Goal: Task Accomplishment & Management: Complete application form

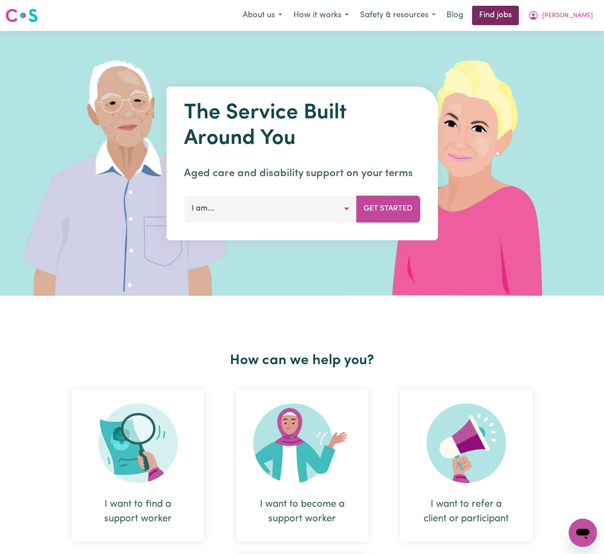
click at [519, 18] on link "Find jobs" at bounding box center [495, 15] width 47 height 19
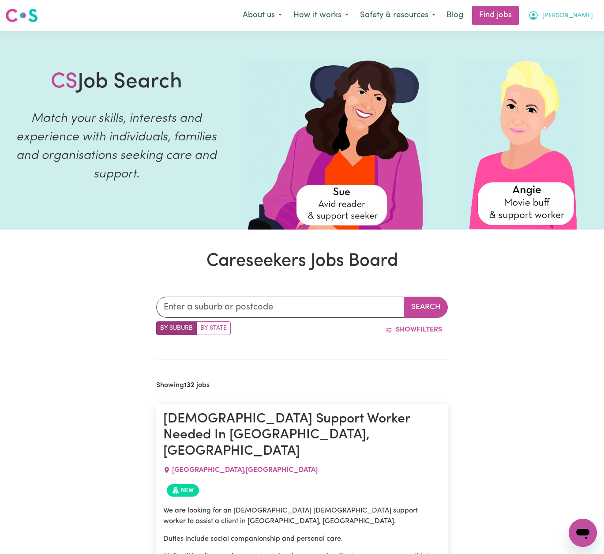
click at [581, 17] on span "[PERSON_NAME]" at bounding box center [567, 16] width 51 height 10
click at [572, 38] on link "My Account" at bounding box center [564, 34] width 70 height 17
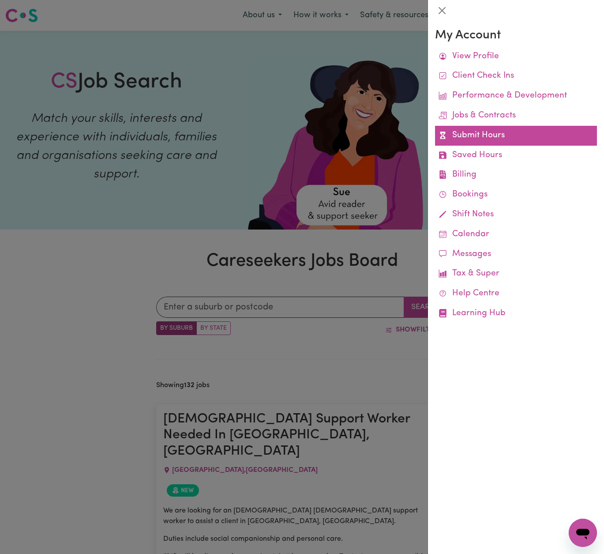
click at [480, 130] on link "Submit Hours" at bounding box center [516, 136] width 162 height 20
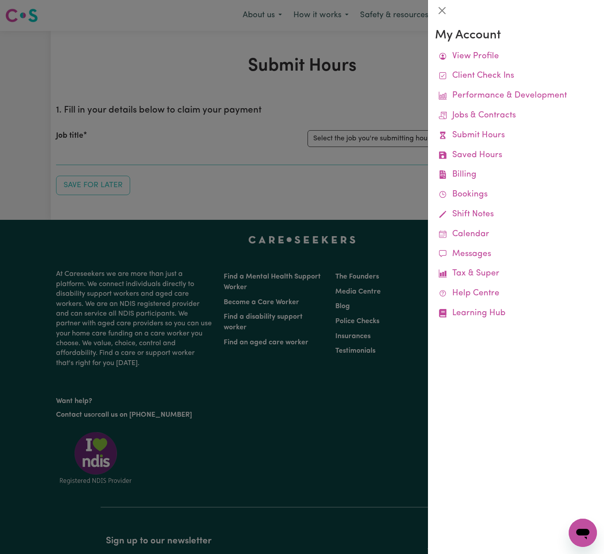
click at [409, 86] on div at bounding box center [302, 277] width 604 height 554
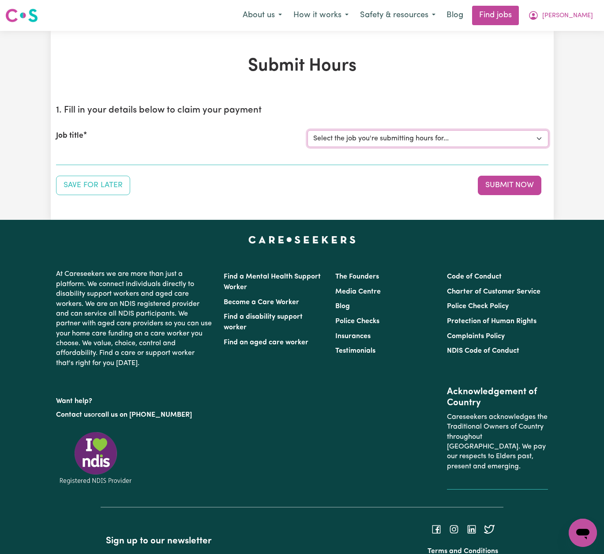
select select "13913"
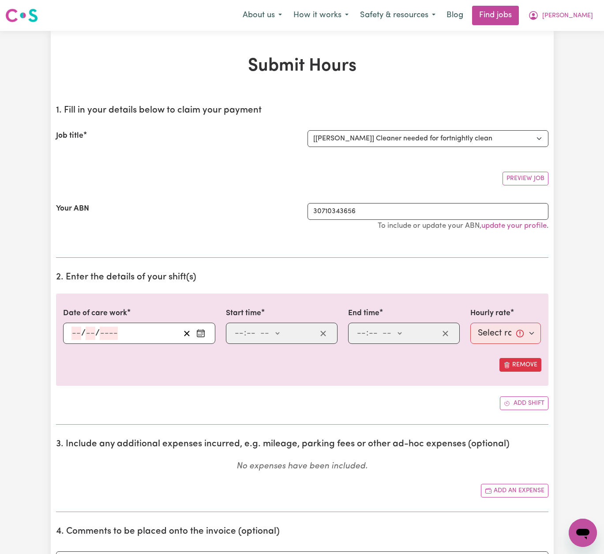
click at [203, 331] on icon "Enter the date of care work" at bounding box center [200, 333] width 9 height 9
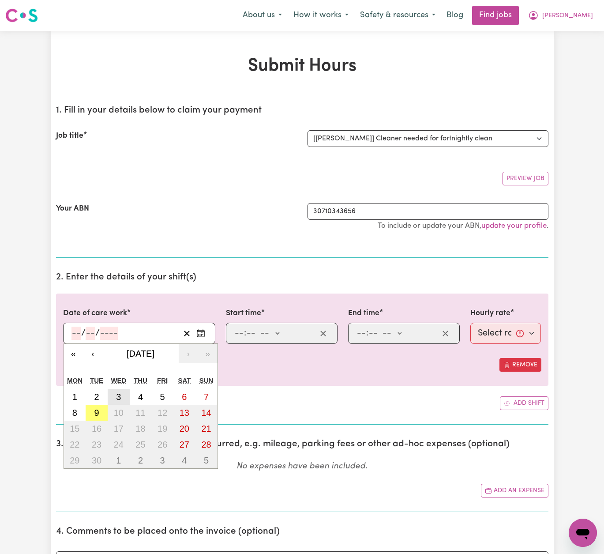
click at [120, 397] on abbr "3" at bounding box center [118, 397] width 5 height 10
type input "[DATE]"
type input "3"
type input "9"
type input "2025"
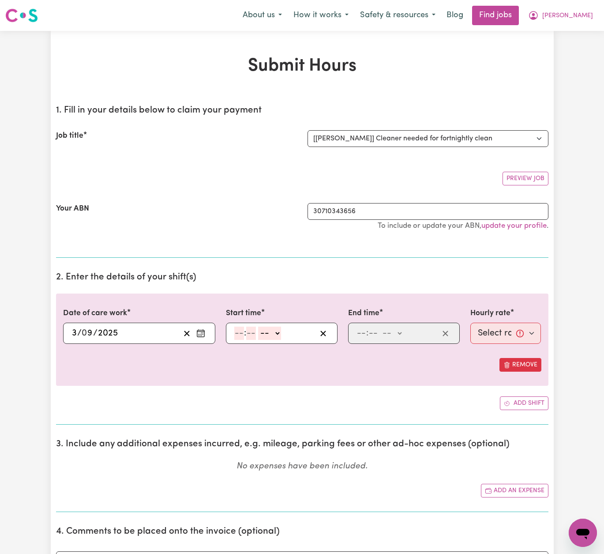
click at [241, 332] on input "number" at bounding box center [239, 332] width 10 height 13
type input "10"
type input "00"
select select "am"
type input "10:00"
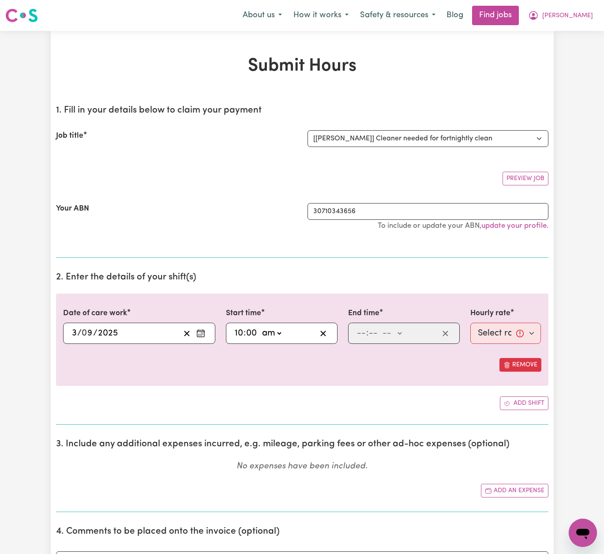
type input "0"
type input "12"
click at [363, 333] on input "12" at bounding box center [360, 332] width 9 height 13
type input "00"
select select "pm"
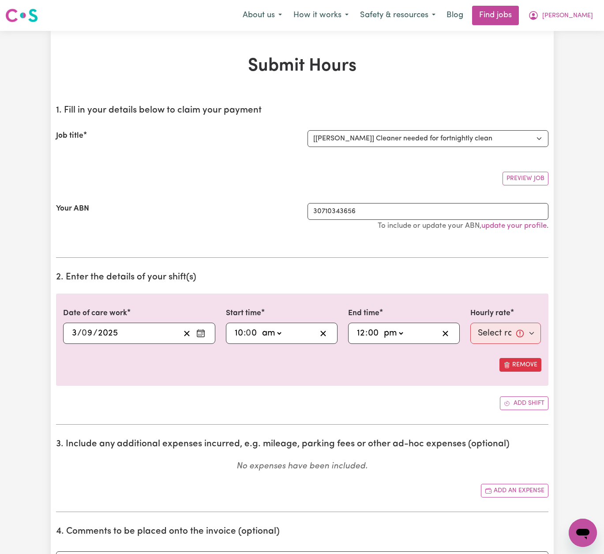
type input "12:00"
type input "0"
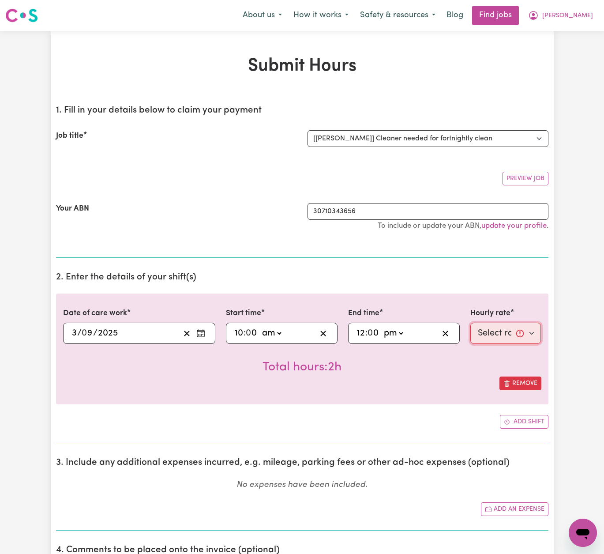
select select "50-Weekday"
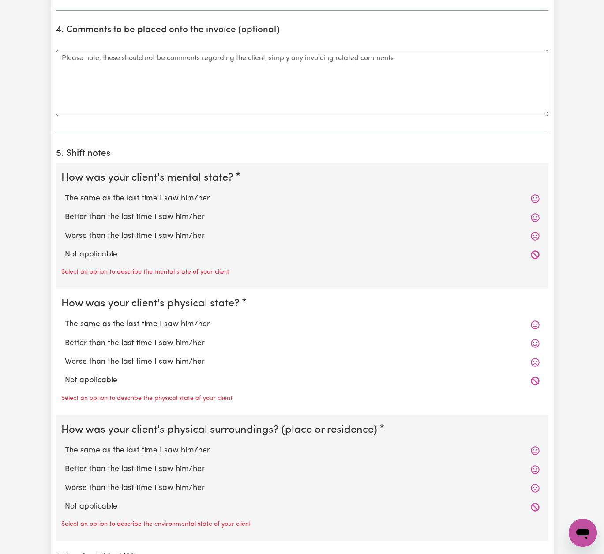
scroll to position [523, 0]
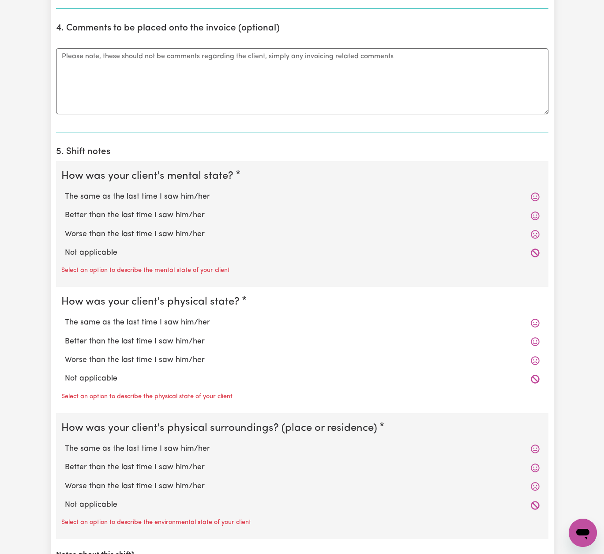
click at [143, 193] on label "The same as the last time I saw him/her" at bounding box center [302, 196] width 475 height 11
click at [65, 191] on input "The same as the last time I saw him/her" at bounding box center [64, 191] width 0 height 0
radio input "true"
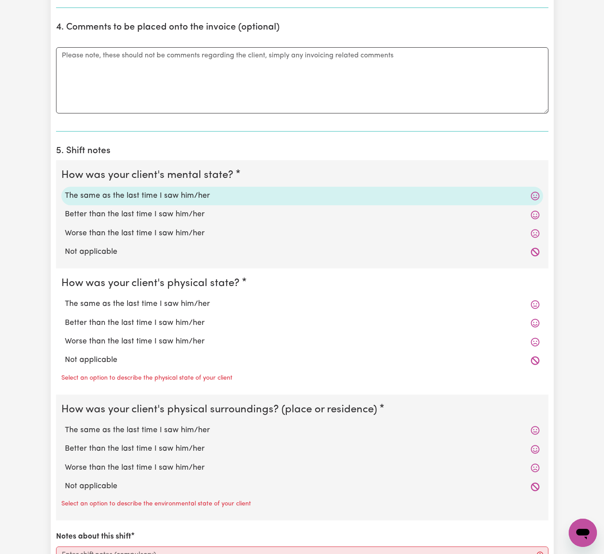
scroll to position [520, 0]
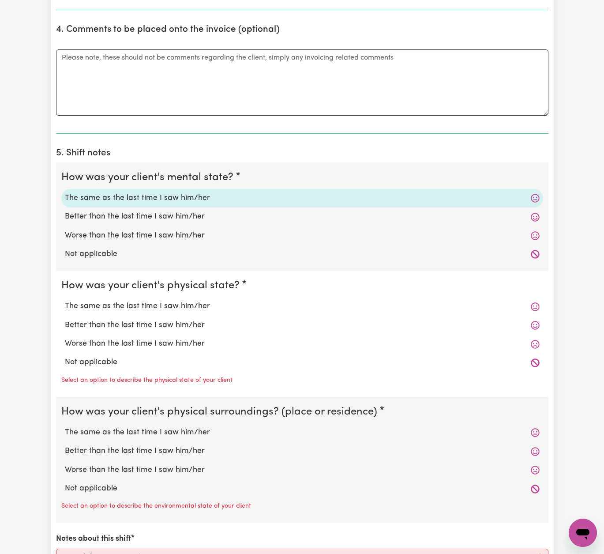
click at [158, 304] on label "The same as the last time I saw him/her" at bounding box center [302, 305] width 475 height 11
click at [65, 300] on input "The same as the last time I saw him/her" at bounding box center [64, 300] width 0 height 0
radio input "true"
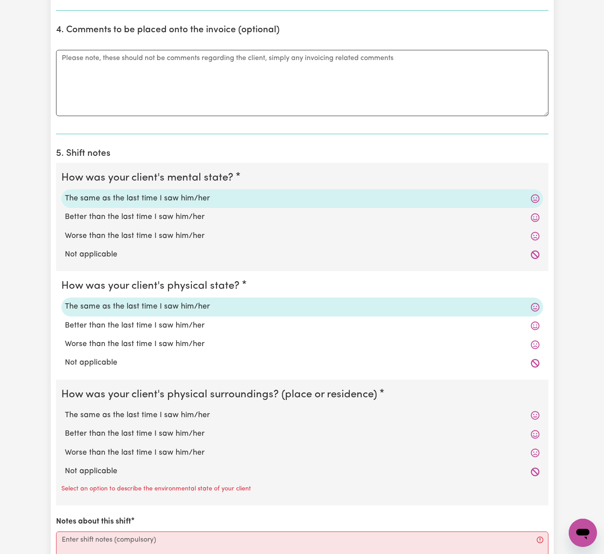
click at [169, 414] on label "The same as the last time I saw him/her" at bounding box center [302, 414] width 475 height 11
click at [65, 409] on input "The same as the last time I saw him/her" at bounding box center [64, 409] width 0 height 0
radio input "true"
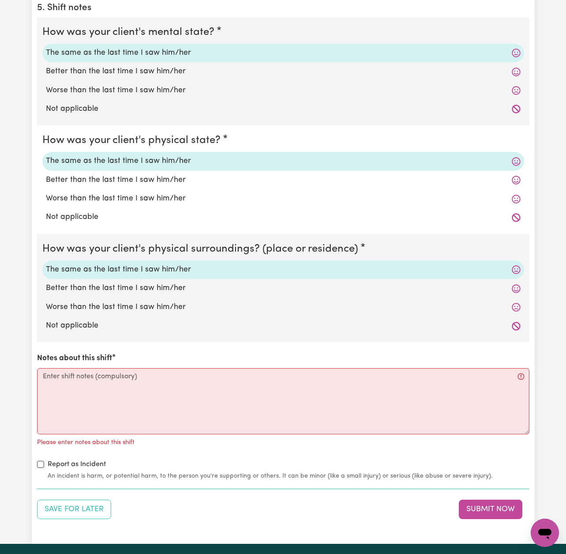
scroll to position [693, 0]
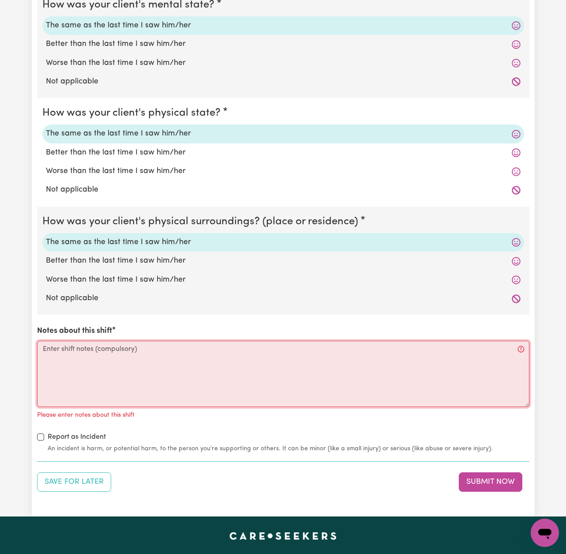
click at [350, 358] on textarea "Notes about this shift" at bounding box center [283, 374] width 492 height 66
paste textarea "I supported [PERSON_NAME] with household tasks and community access during this…"
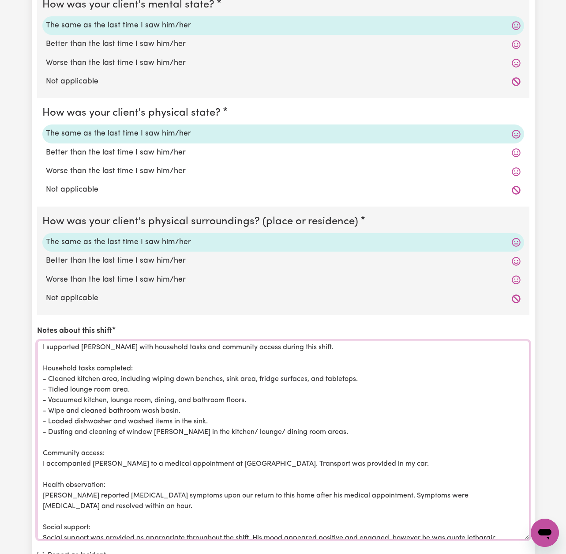
scroll to position [0, 0]
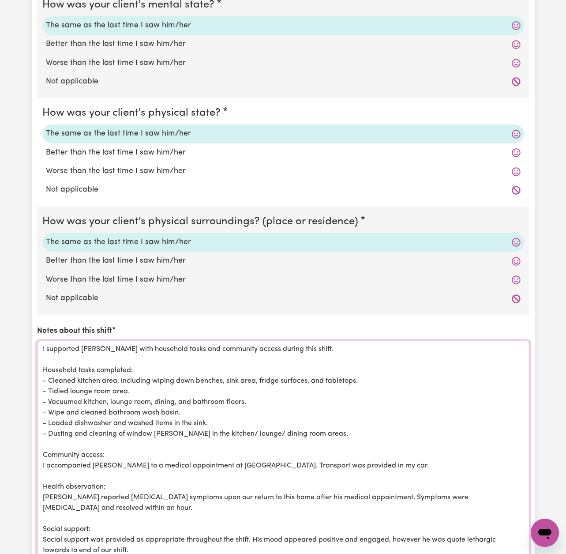
click at [555, 553] on html "Menu About us How it works Safety & resources Blog Find jobs [PERSON_NAME] Subm…" at bounding box center [283, 203] width 566 height 1792
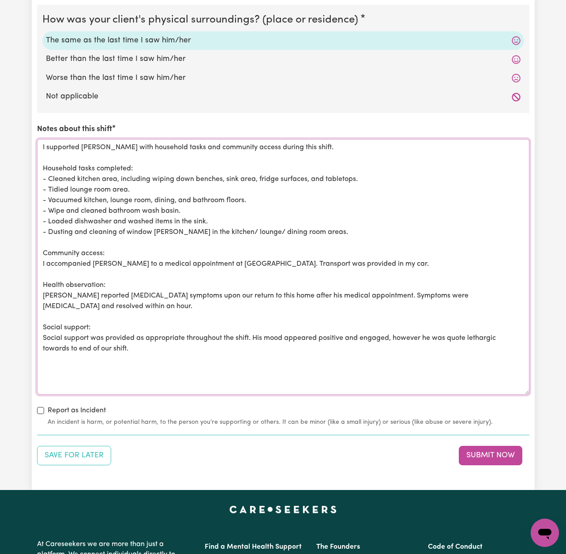
scroll to position [896, 0]
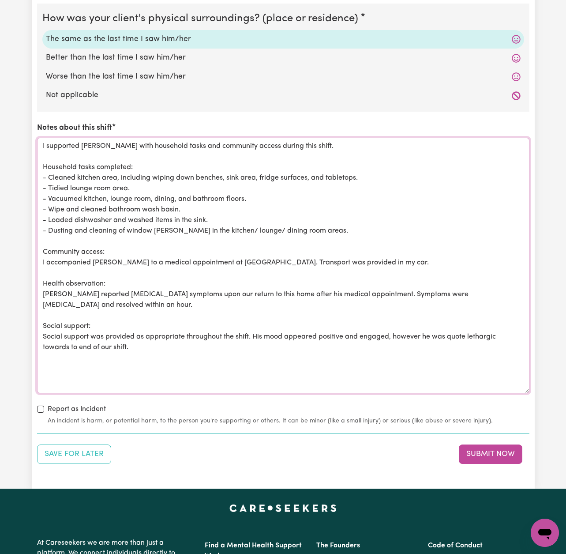
drag, startPoint x: 237, startPoint y: 142, endPoint x: 183, endPoint y: 139, distance: 53.9
click at [183, 140] on textarea "I supported [PERSON_NAME] with household tasks and community access during this…" at bounding box center [283, 265] width 492 height 255
drag, startPoint x: 182, startPoint y: 204, endPoint x: 50, endPoint y: 206, distance: 131.5
click at [50, 206] on textarea "I supported [PERSON_NAME] with household tasks and chores during this shift. Ho…" at bounding box center [283, 265] width 492 height 255
paste textarea "Mopped bathroom floor, cleaned bathtub, mirror, wash basin."
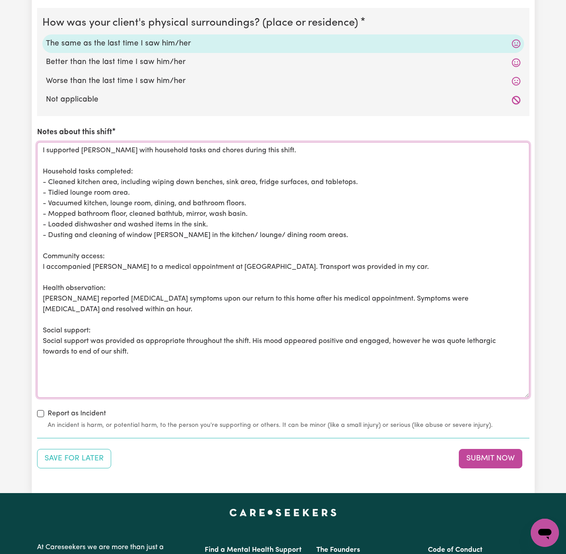
scroll to position [891, 0]
drag, startPoint x: 187, startPoint y: 210, endPoint x: 131, endPoint y: 210, distance: 56.5
click at [131, 210] on textarea "I supported [PERSON_NAME] with household tasks and chores during this shift. Ho…" at bounding box center [283, 269] width 492 height 255
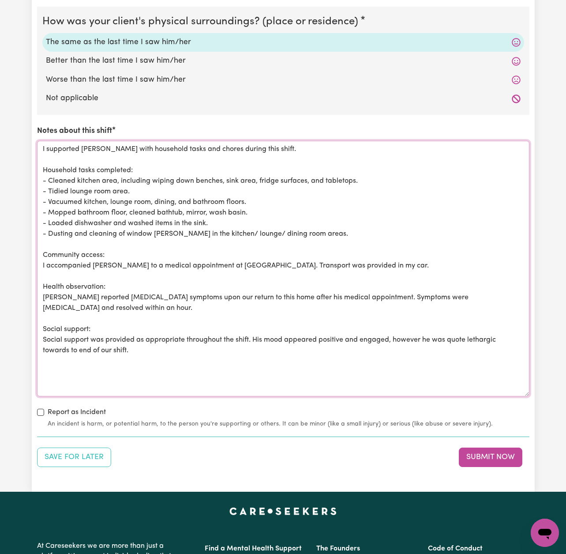
scroll to position [892, 0]
click at [161, 210] on textarea "I supported [PERSON_NAME] with household tasks and chores during this shift. Ho…" at bounding box center [283, 268] width 492 height 255
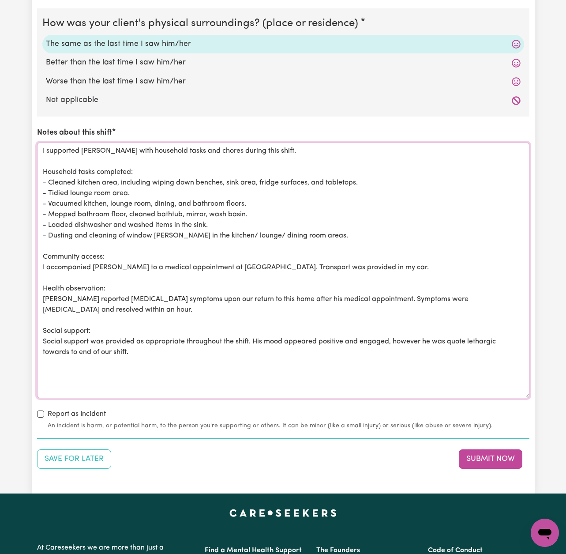
drag, startPoint x: 186, startPoint y: 210, endPoint x: 159, endPoint y: 208, distance: 26.9
click at [158, 209] on textarea "I supported [PERSON_NAME] with household tasks and chores during this shift. Ho…" at bounding box center [283, 269] width 492 height 255
click at [217, 209] on textarea "I supported [PERSON_NAME] with household tasks and chores during this shift. Ho…" at bounding box center [283, 269] width 492 height 255
click at [217, 219] on textarea "I supported [PERSON_NAME] with household tasks and chores during this shift. Ho…" at bounding box center [283, 269] width 492 height 255
drag, startPoint x: 307, startPoint y: 232, endPoint x: 41, endPoint y: 230, distance: 266.9
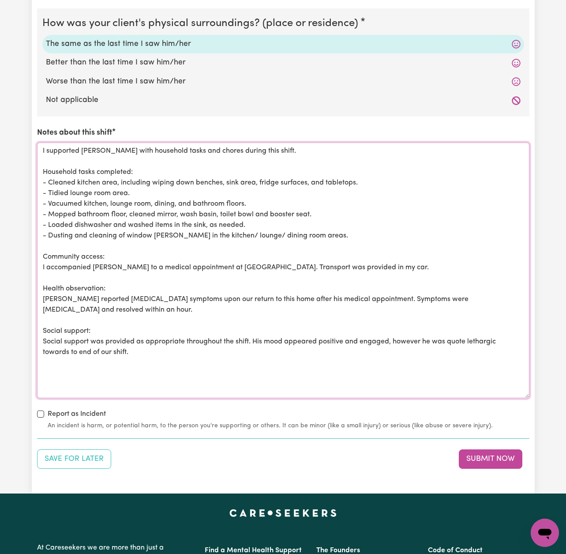
click at [41, 230] on textarea "I supported [PERSON_NAME] with household tasks and chores during this shift. Ho…" at bounding box center [283, 269] width 492 height 255
drag, startPoint x: 319, startPoint y: 261, endPoint x: 25, endPoint y: 257, distance: 294.3
drag, startPoint x: 245, startPoint y: 266, endPoint x: 299, endPoint y: 264, distance: 53.9
click at [245, 266] on textarea "I supported [PERSON_NAME] with household tasks and chores during this shift. Ho…" at bounding box center [283, 269] width 492 height 255
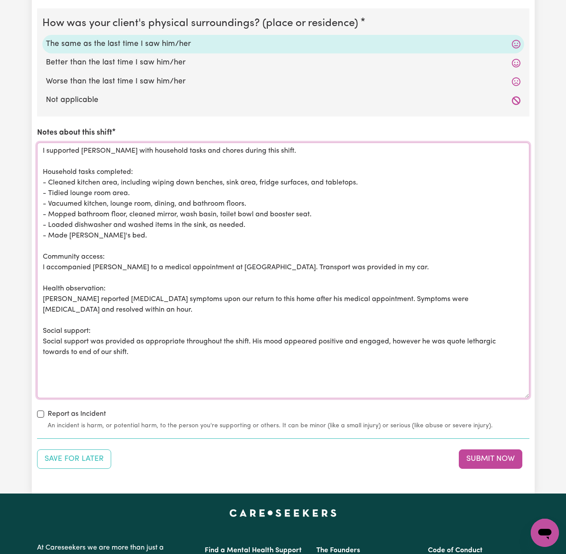
drag, startPoint x: 334, startPoint y: 263, endPoint x: 31, endPoint y: 245, distance: 303.2
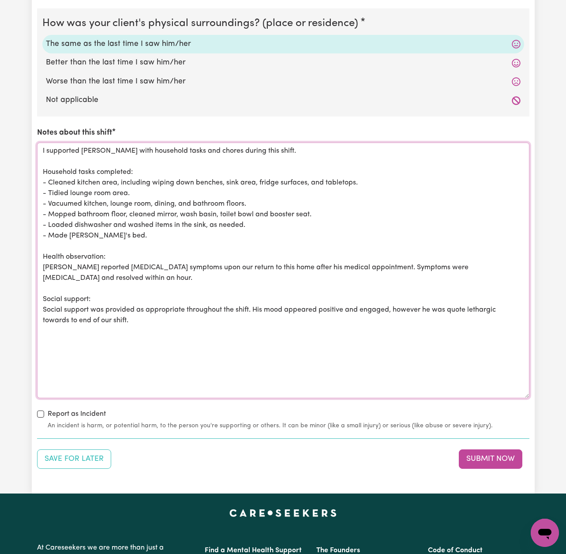
drag, startPoint x: 52, startPoint y: 269, endPoint x: 44, endPoint y: 265, distance: 8.7
click at [44, 265] on textarea "I supported [PERSON_NAME] with household tasks and chores during this shift. Ho…" at bounding box center [283, 269] width 492 height 255
paste textarea "No significant health concerns were observed or reported"
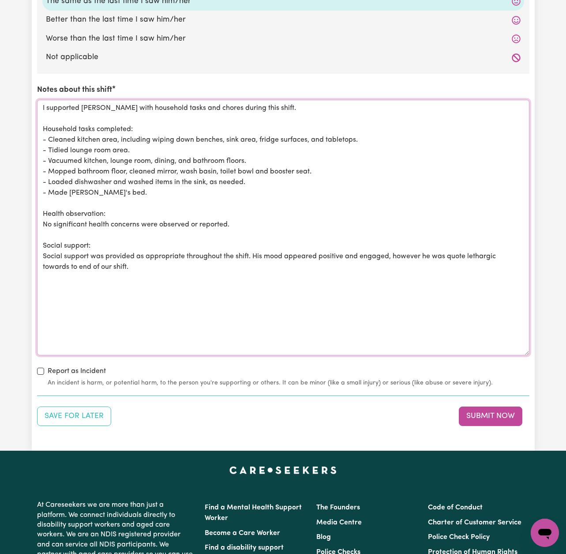
scroll to position [933, 0]
drag, startPoint x: 399, startPoint y: 268, endPoint x: 394, endPoint y: 254, distance: 14.9
click at [394, 254] on textarea "I supported [PERSON_NAME] with household tasks and chores during this shift. Ho…" at bounding box center [283, 227] width 492 height 255
drag, startPoint x: 45, startPoint y: 182, endPoint x: 122, endPoint y: 423, distance: 253.1
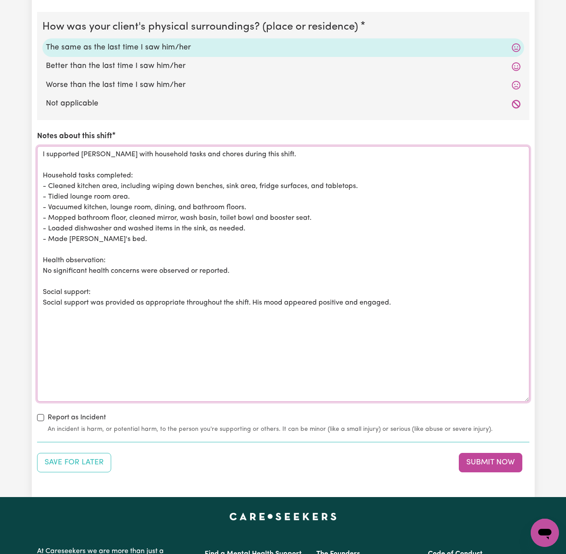
scroll to position [885, 0]
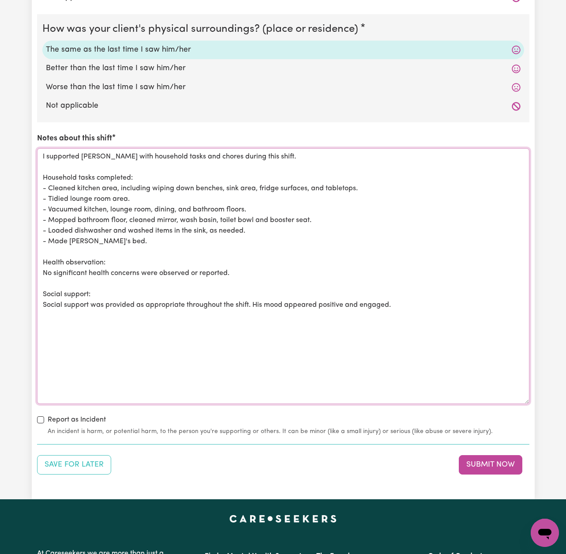
drag, startPoint x: 314, startPoint y: 297, endPoint x: 11, endPoint y: 143, distance: 340.5
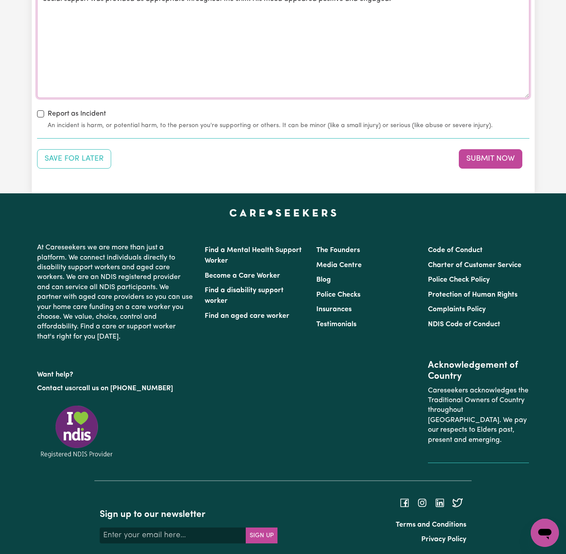
scroll to position [1228, 0]
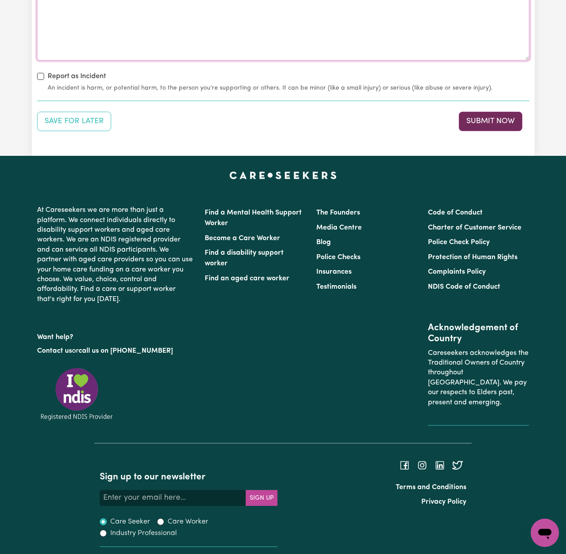
type textarea "I supported [PERSON_NAME] with household tasks and chores during this shift. Ho…"
click at [480, 114] on button "Submit Now" at bounding box center [491, 121] width 64 height 19
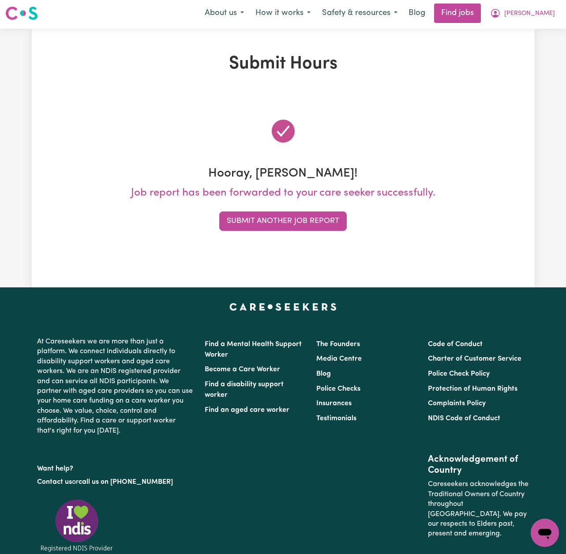
scroll to position [0, 0]
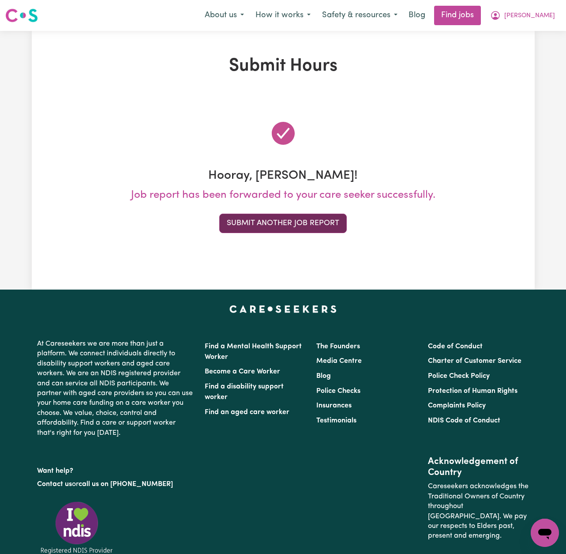
click at [335, 226] on button "Submit Another Job Report" at bounding box center [282, 223] width 127 height 19
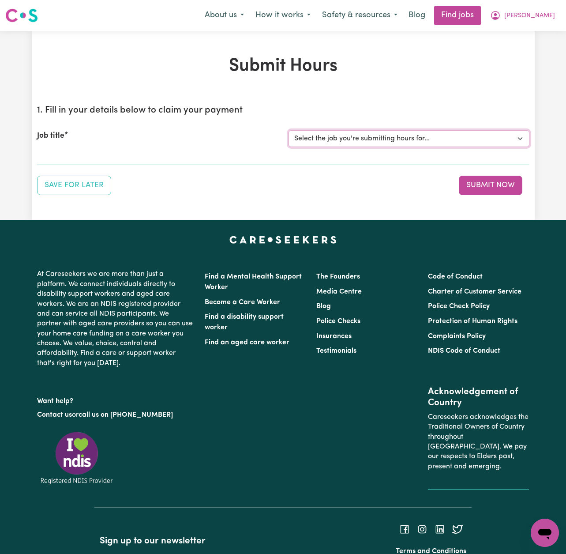
select select "14193"
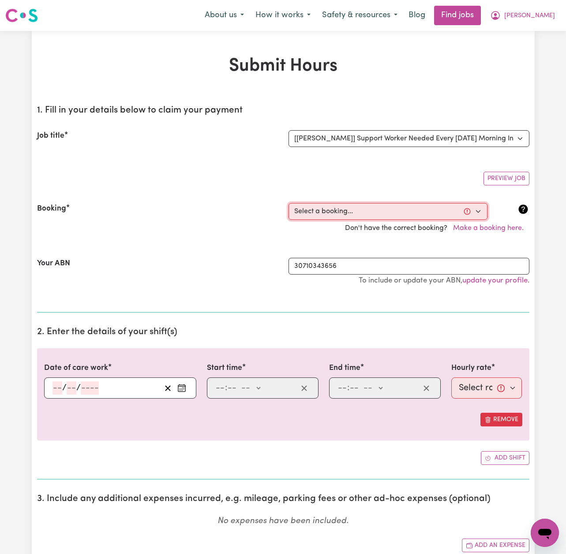
select select "348112"
type input "[DATE]"
type input "7"
type input "9"
type input "2025"
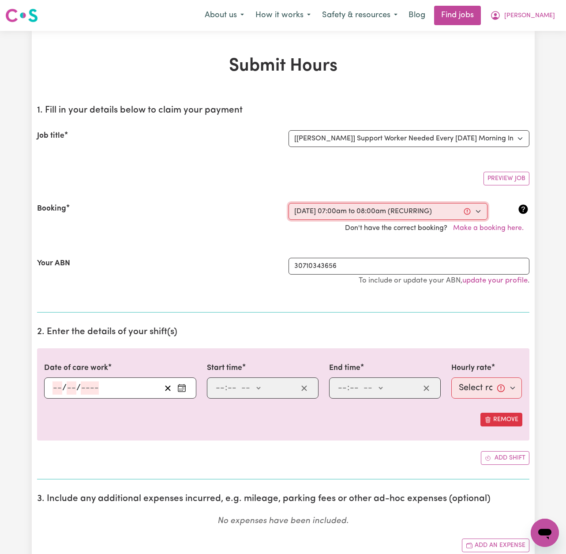
type input "07:00"
type input "7"
type input "0"
select select "am"
type input "08:00"
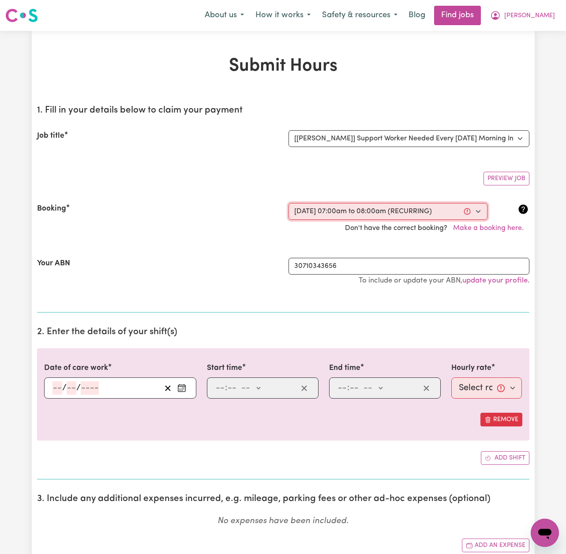
type input "8"
type input "0"
select select "am"
select select "79-[DATE]"
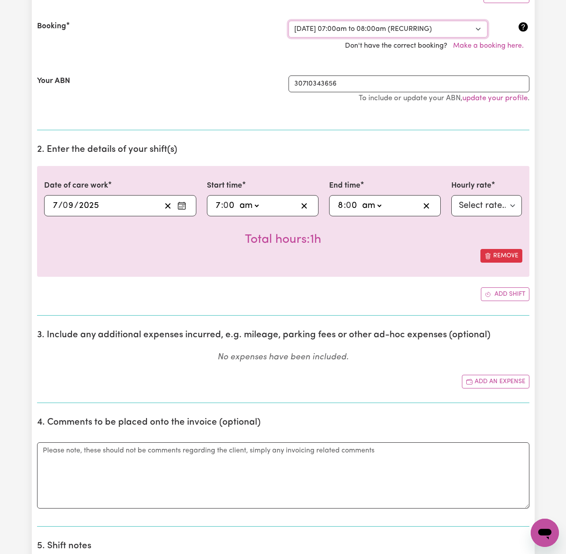
scroll to position [184, 0]
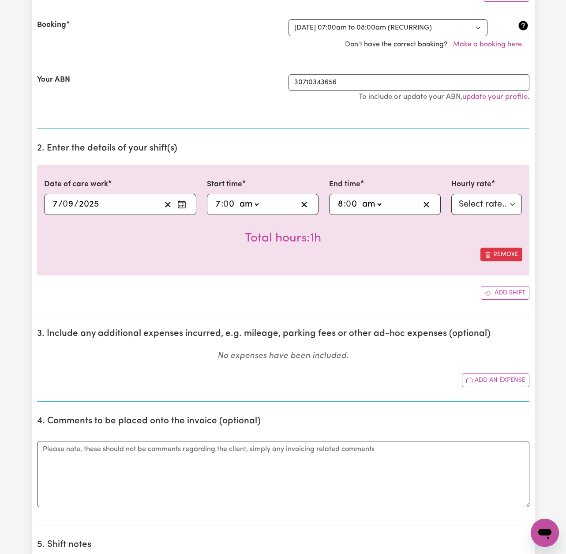
click at [219, 201] on input "7" at bounding box center [218, 204] width 6 height 13
type input "09:00"
type input "9"
type input "09:00"
type input "9"
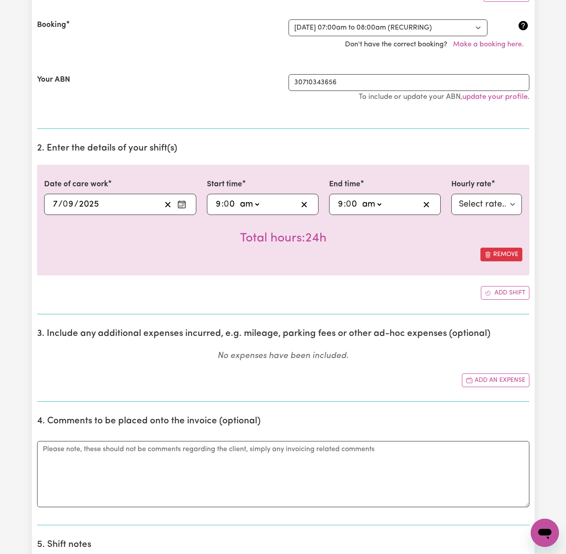
click at [218, 202] on input "9" at bounding box center [218, 204] width 6 height 13
type input "08:00"
type input "8"
click at [285, 474] on textarea "Comments" at bounding box center [283, 474] width 492 height 66
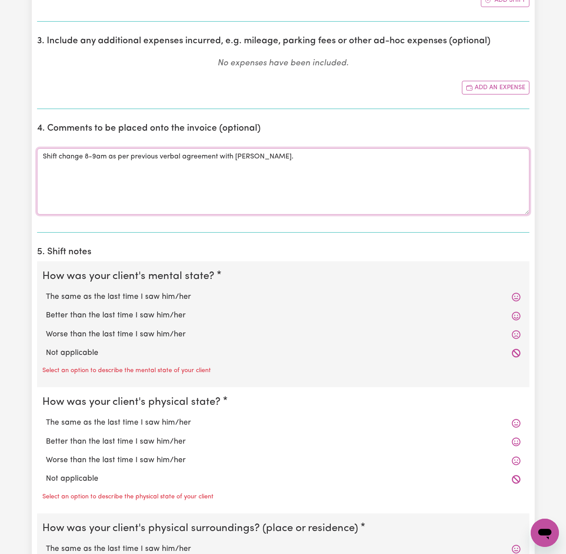
scroll to position [541, 0]
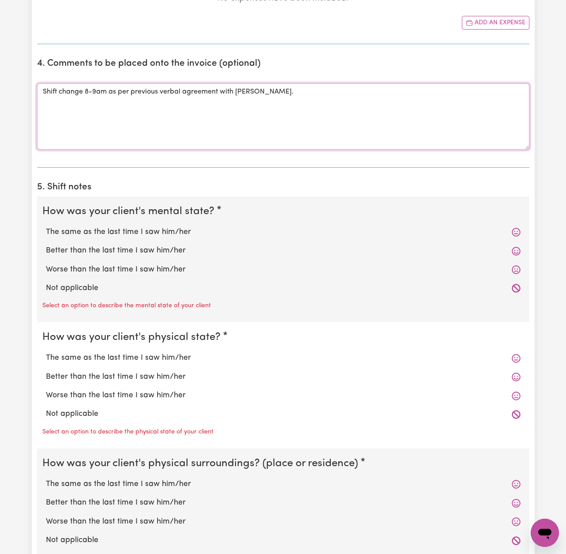
type textarea "Shift change 8-9am as per previous verbal agreement with [PERSON_NAME]."
click at [165, 229] on label "The same as the last time I saw him/her" at bounding box center [283, 231] width 475 height 11
click at [46, 226] on input "The same as the last time I saw him/her" at bounding box center [45, 226] width 0 height 0
radio input "true"
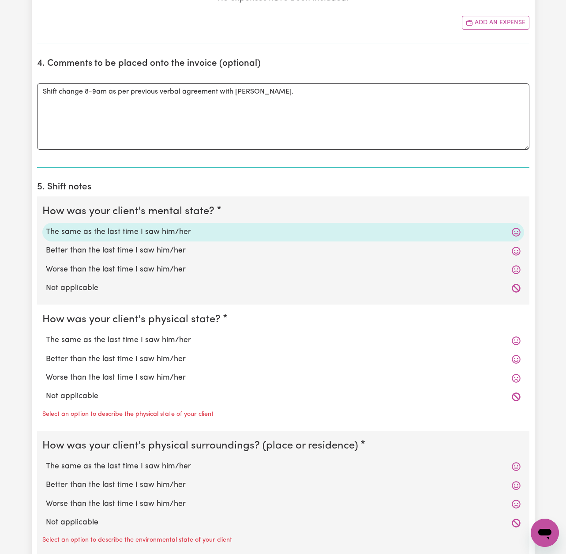
click at [159, 335] on label "The same as the last time I saw him/her" at bounding box center [283, 339] width 475 height 11
click at [46, 334] on input "The same as the last time I saw him/her" at bounding box center [45, 334] width 0 height 0
radio input "true"
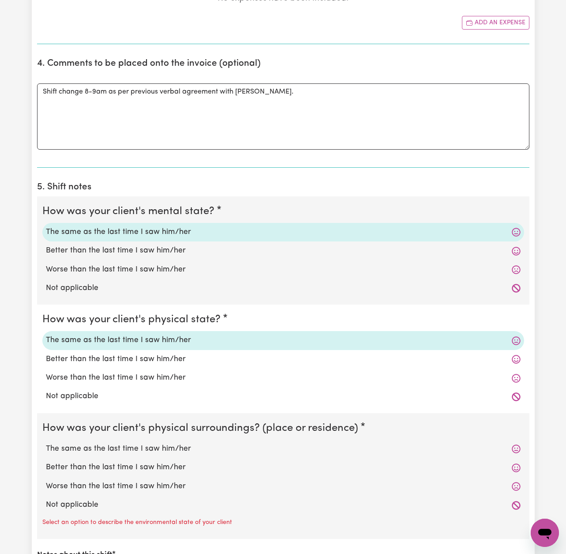
click at [156, 445] on label "The same as the last time I saw him/her" at bounding box center [283, 448] width 475 height 11
click at [46, 443] on input "The same as the last time I saw him/her" at bounding box center [45, 442] width 0 height 0
radio input "true"
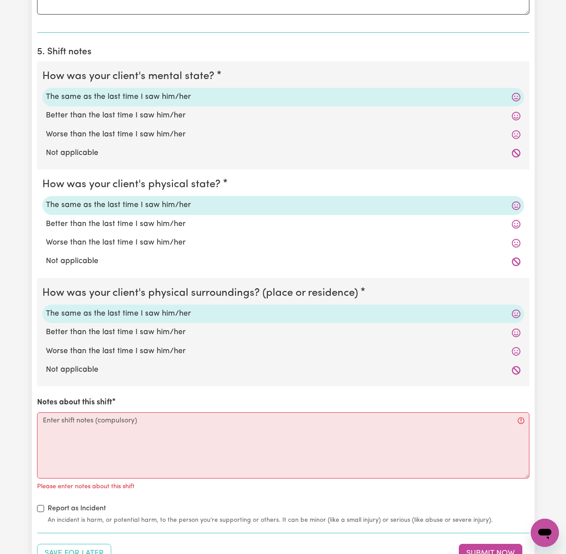
scroll to position [684, 0]
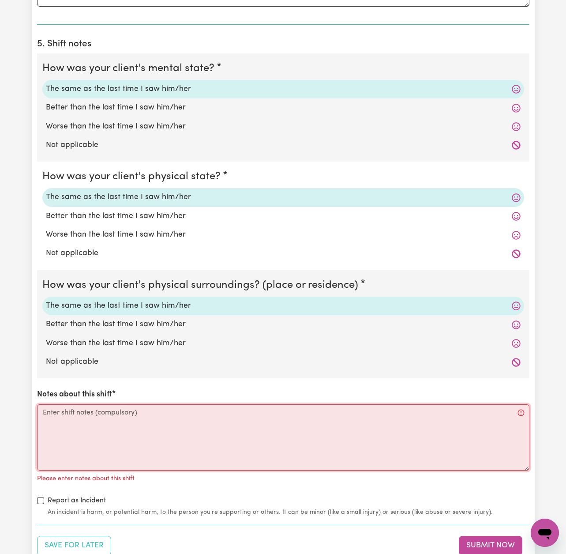
click at [356, 416] on textarea "Notes about this shift" at bounding box center [283, 437] width 492 height 66
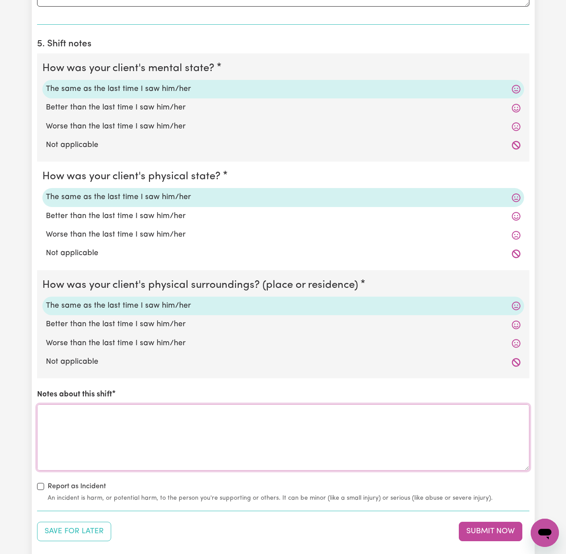
paste textarea "[PERSON_NAME] 7/9 * Bed * Hygiene * Dishwasher * Outside table and chairs clean…"
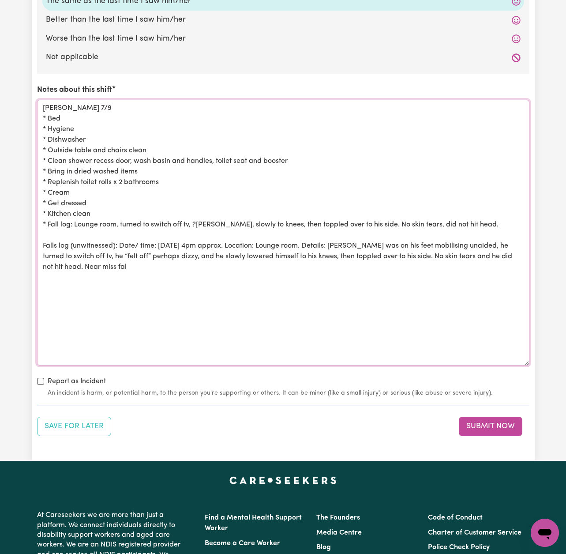
scroll to position [0, 0]
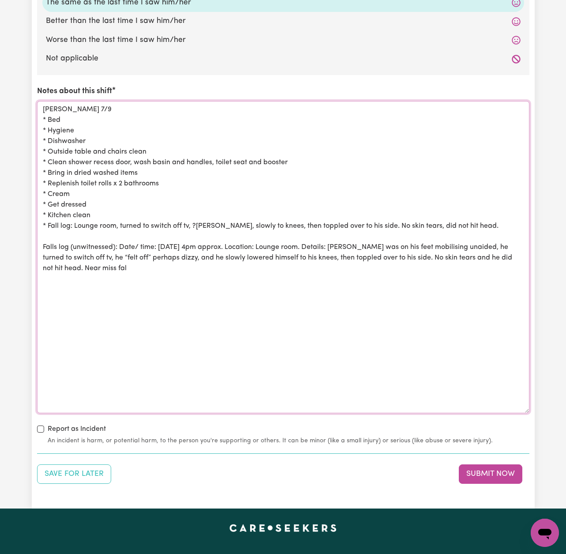
scroll to position [987, 0]
click at [90, 111] on textarea "[PERSON_NAME] 7/9 * Bed * Hygiene * Dishwasher * Outside table and chairs clean…" at bounding box center [283, 257] width 492 height 312
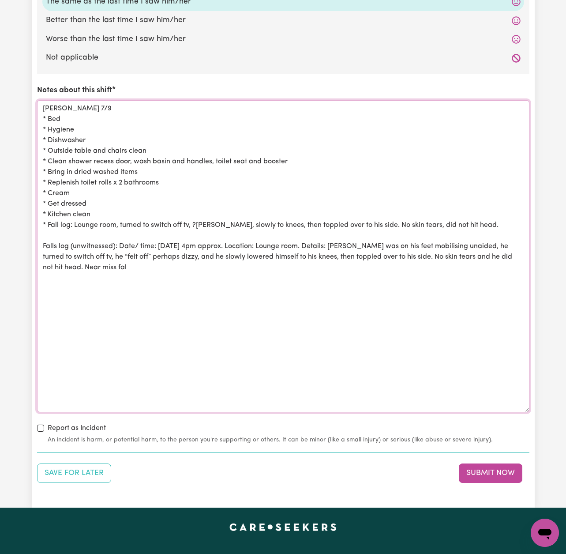
scroll to position [988, 0]
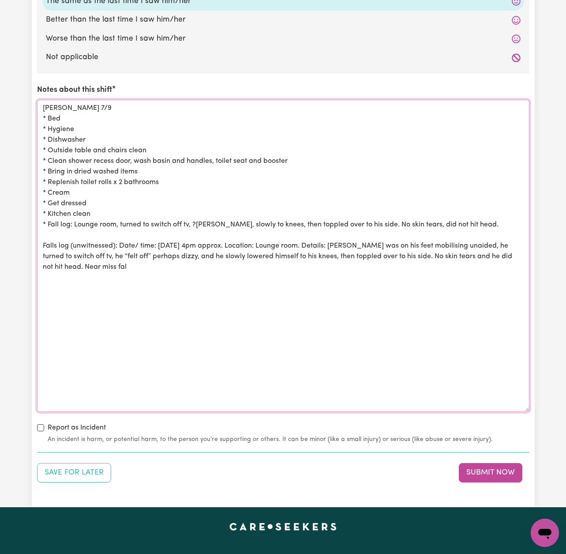
paste textarea "L ipsumdol Sitamet cons adi elitsed doeiusm. Temporin utla: - Etdolore magnaali…"
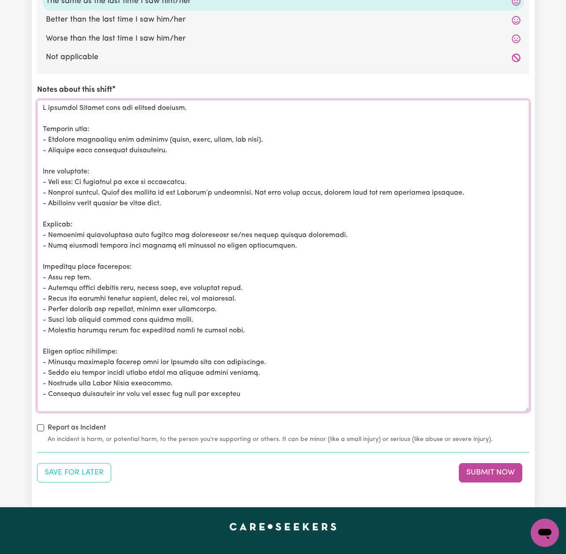
scroll to position [0, 0]
click at [43, 112] on textarea "Notes about this shift" at bounding box center [283, 256] width 492 height 312
click at [49, 134] on textarea "Notes about this shift" at bounding box center [283, 256] width 492 height 312
paste textarea "- Required minimal assistance with showering, needing help only to wash his bac…"
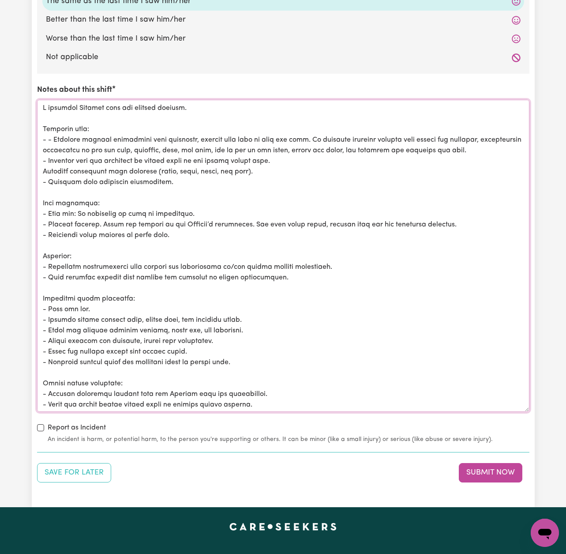
click at [53, 133] on textarea "Notes about this shift" at bounding box center [283, 256] width 492 height 312
drag, startPoint x: 373, startPoint y: 145, endPoint x: 316, endPoint y: 143, distance: 56.9
click at [317, 143] on textarea "Notes about this shift" at bounding box center [283, 256] width 492 height 312
drag, startPoint x: 232, startPoint y: 163, endPoint x: 44, endPoint y: 165, distance: 188.4
click at [41, 164] on textarea "Notes about this shift" at bounding box center [283, 256] width 492 height 312
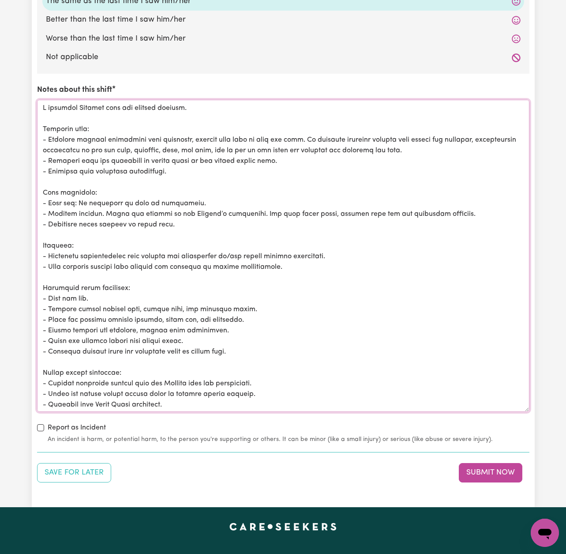
drag, startPoint x: 166, startPoint y: 168, endPoint x: 12, endPoint y: 168, distance: 154.0
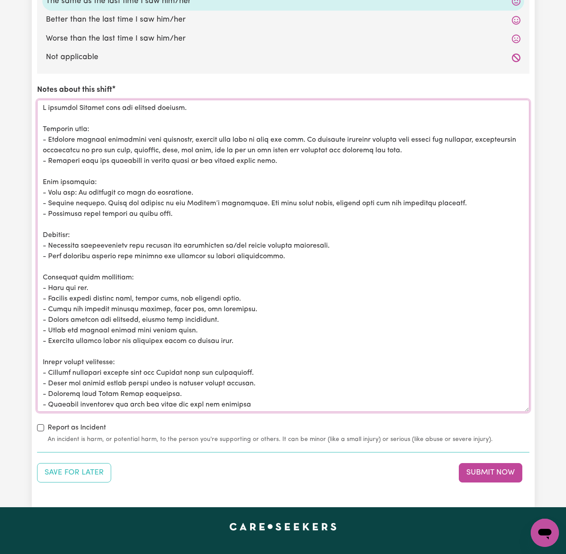
click at [48, 199] on textarea "Notes about this shift" at bounding box center [283, 256] width 492 height 312
click at [300, 198] on textarea "Notes about this shift" at bounding box center [283, 256] width 492 height 312
drag, startPoint x: 285, startPoint y: 251, endPoint x: 68, endPoint y: 251, distance: 216.6
click at [68, 251] on textarea "Notes about this shift" at bounding box center [283, 256] width 492 height 312
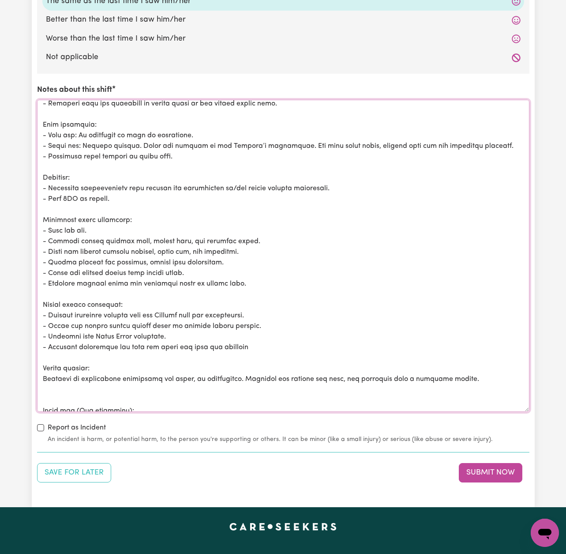
scroll to position [58, 0]
drag, startPoint x: 222, startPoint y: 256, endPoint x: 16, endPoint y: 257, distance: 206.0
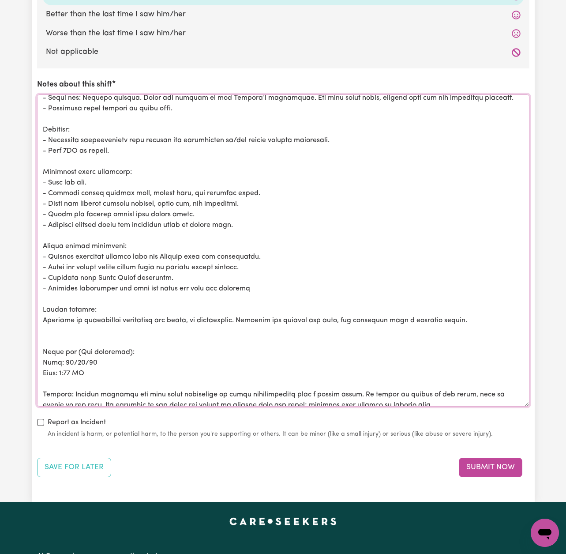
scroll to position [99, 0]
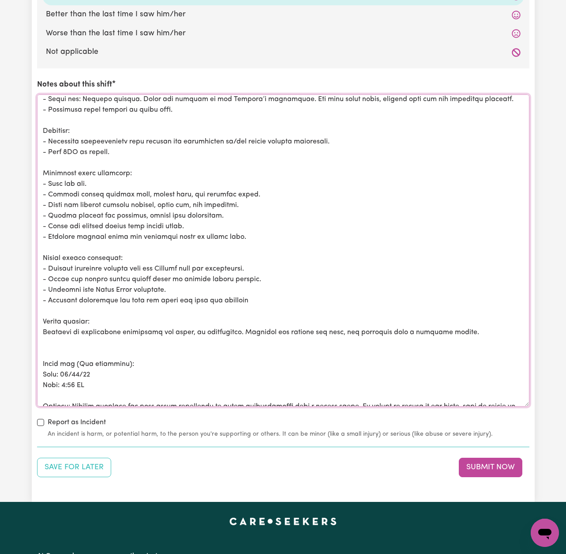
click at [197, 235] on textarea "Notes about this shift" at bounding box center [283, 250] width 492 height 312
drag, startPoint x: 142, startPoint y: 210, endPoint x: 95, endPoint y: 209, distance: 46.8
click at [91, 209] on textarea "Notes about this shift" at bounding box center [283, 250] width 492 height 312
click at [264, 209] on textarea "Notes about this shift" at bounding box center [283, 250] width 492 height 312
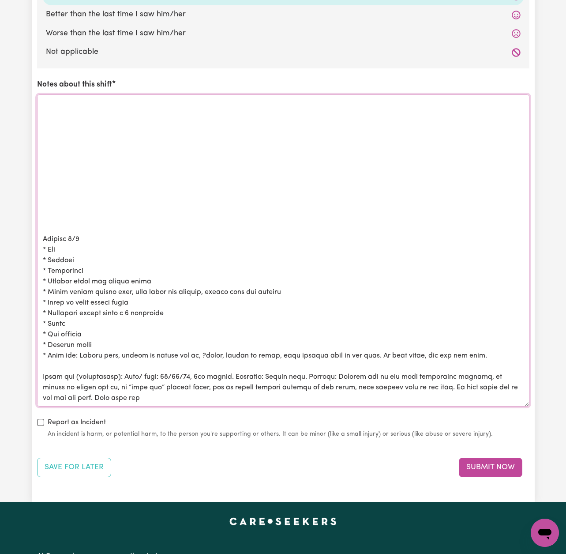
scroll to position [478, 0]
drag, startPoint x: 121, startPoint y: 287, endPoint x: 49, endPoint y: 286, distance: 72.8
click at [49, 286] on textarea "Notes about this shift" at bounding box center [283, 250] width 492 height 312
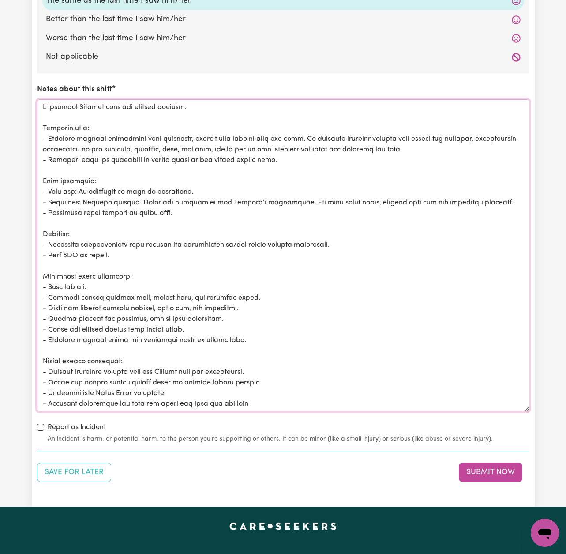
scroll to position [987, 0]
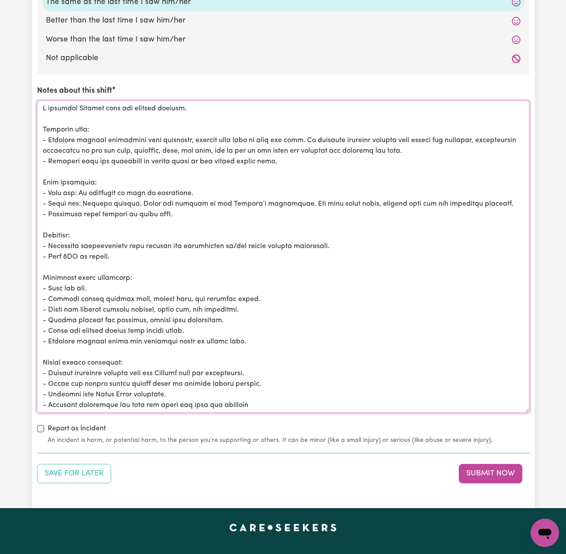
click at [176, 292] on textarea "Notes about this shift" at bounding box center [283, 257] width 492 height 312
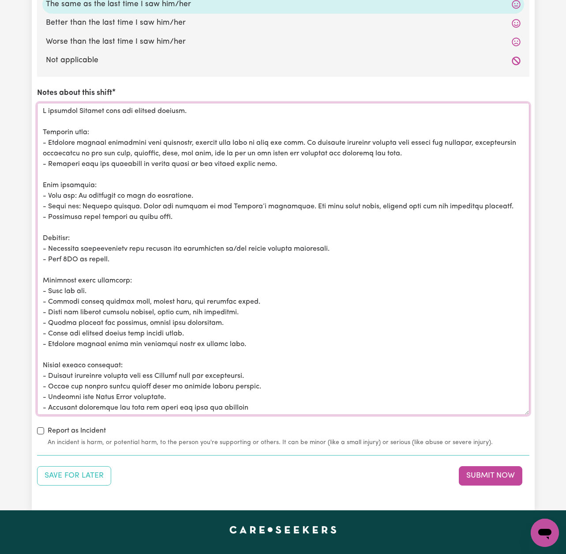
click at [77, 294] on textarea "Notes about this shift" at bounding box center [283, 259] width 492 height 312
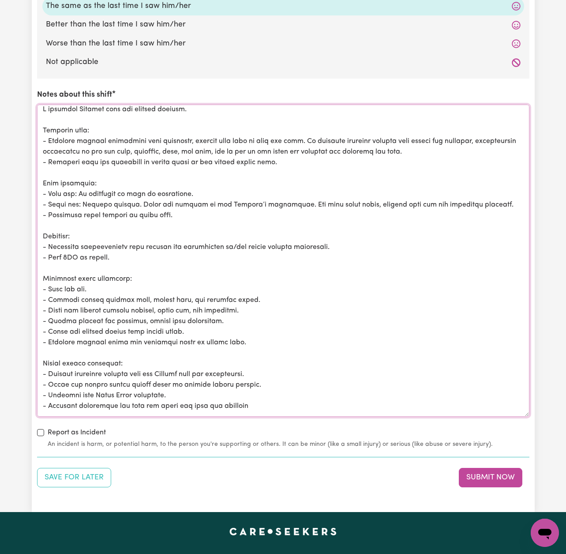
scroll to position [983, 0]
paste textarea "Clean shower recess door,"
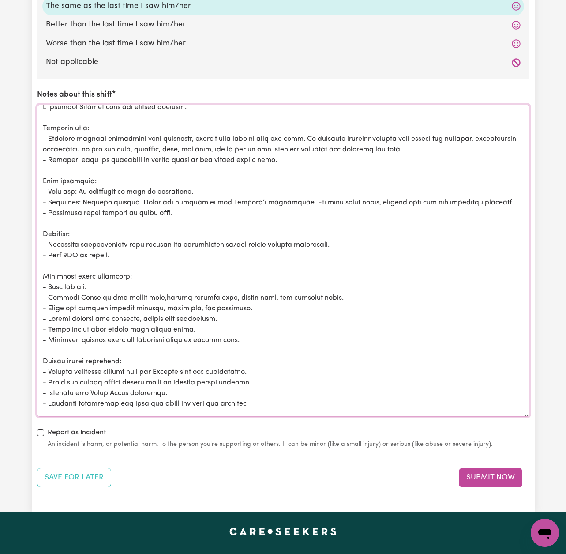
click at [97, 293] on textarea "Notes about this shift" at bounding box center [283, 261] width 492 height 312
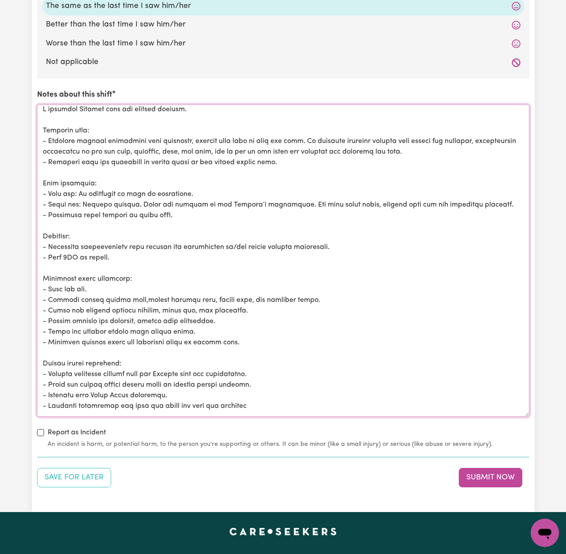
scroll to position [56, 0]
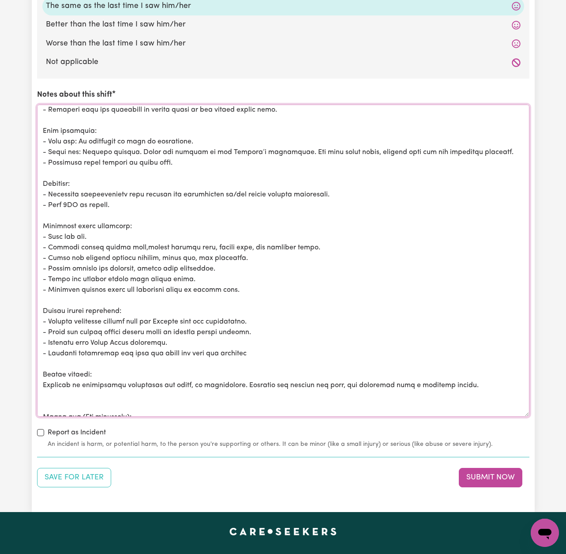
click at [140, 240] on textarea "Notes about this shift" at bounding box center [283, 261] width 492 height 312
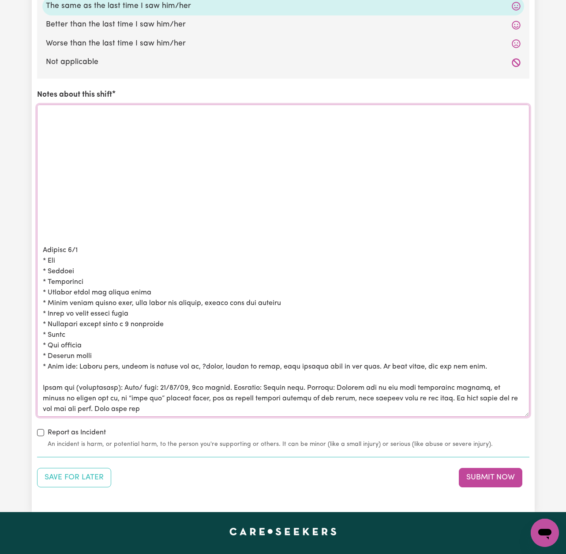
scroll to position [983, 0]
drag, startPoint x: 95, startPoint y: 275, endPoint x: 33, endPoint y: 145, distance: 144.0
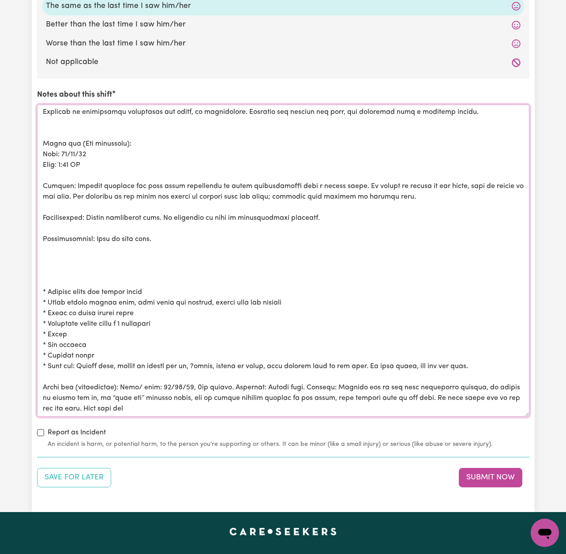
scroll to position [329, 0]
drag, startPoint x: 98, startPoint y: 332, endPoint x: 39, endPoint y: 331, distance: 58.7
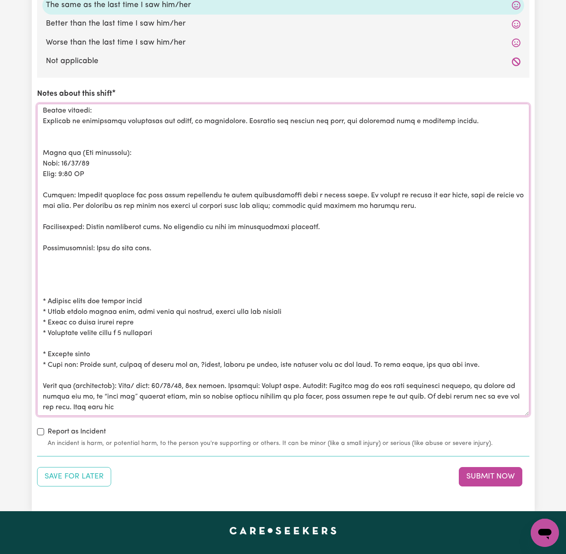
scroll to position [0, 0]
drag, startPoint x: 101, startPoint y: 347, endPoint x: 17, endPoint y: 346, distance: 84.3
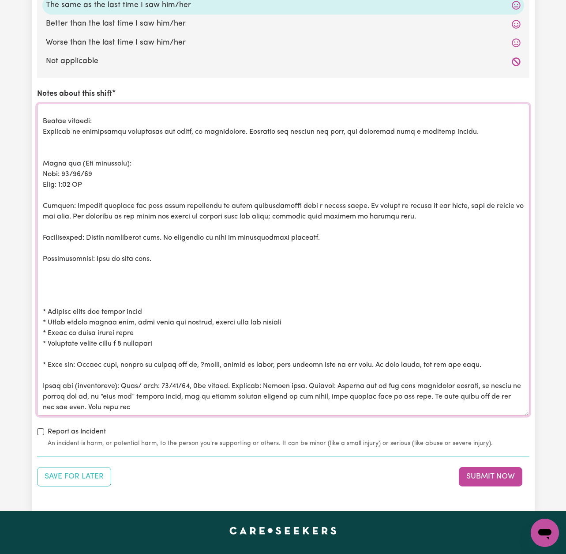
drag, startPoint x: 167, startPoint y: 338, endPoint x: 49, endPoint y: 338, distance: 118.2
click at [49, 338] on textarea "Notes about this shift" at bounding box center [283, 260] width 492 height 312
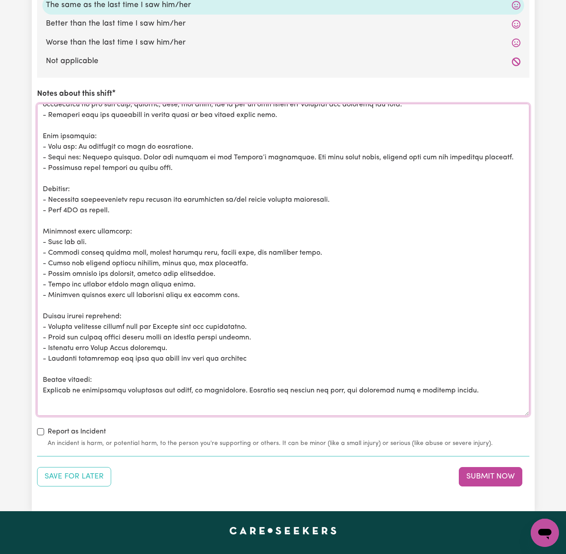
drag, startPoint x: 186, startPoint y: 279, endPoint x: 50, endPoint y: 279, distance: 135.4
click at [50, 279] on textarea "Notes about this shift" at bounding box center [283, 260] width 492 height 312
paste textarea "Replenish toilet rolls x 2 bathrooms"
click at [123, 278] on textarea "Notes about this shift" at bounding box center [283, 260] width 492 height 312
click at [174, 279] on textarea "Notes about this shift" at bounding box center [283, 260] width 492 height 312
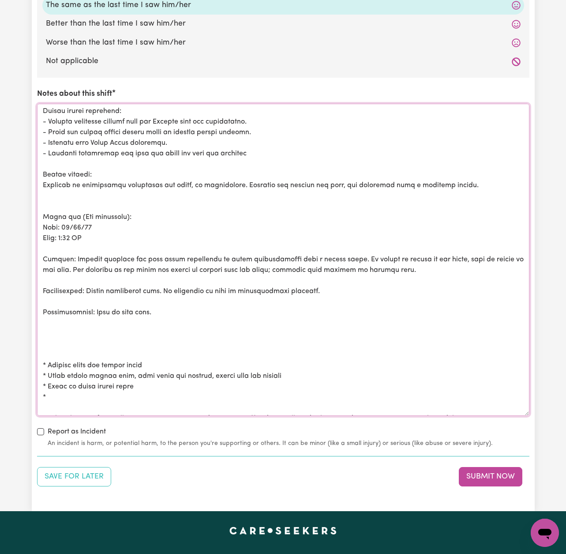
scroll to position [281, 0]
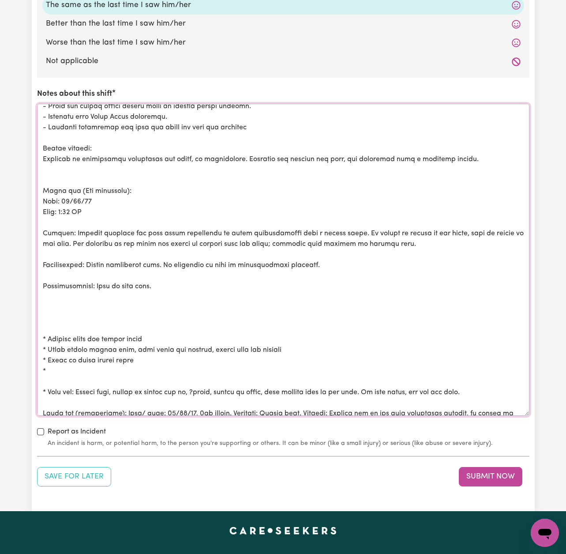
drag, startPoint x: 141, startPoint y: 358, endPoint x: 49, endPoint y: 357, distance: 92.2
click at [49, 357] on textarea "Notes about this shift" at bounding box center [283, 260] width 492 height 312
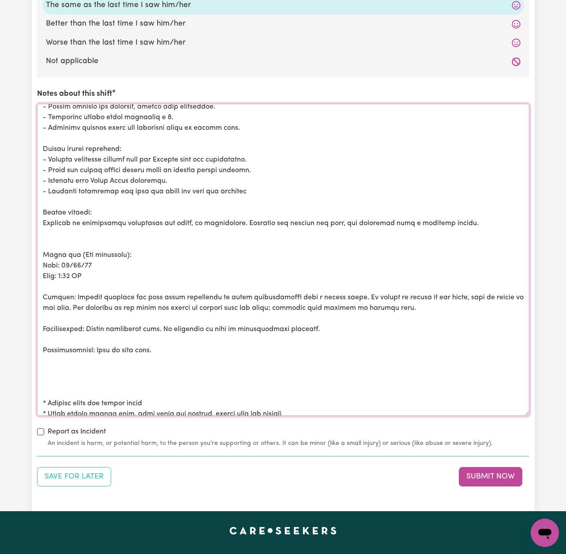
scroll to position [108, 0]
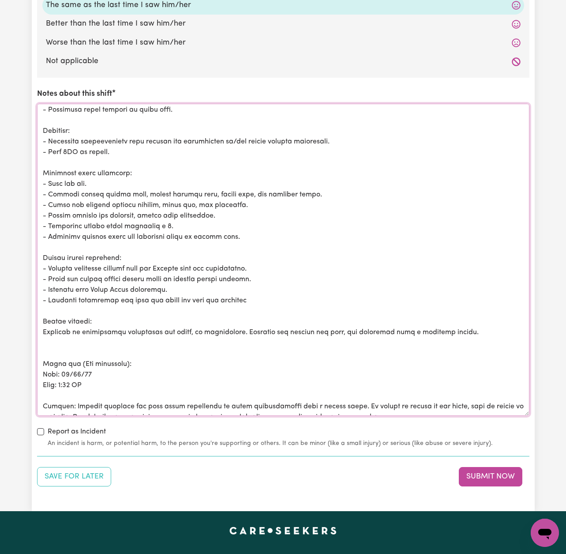
click at [172, 220] on textarea "Notes about this shift" at bounding box center [283, 260] width 492 height 312
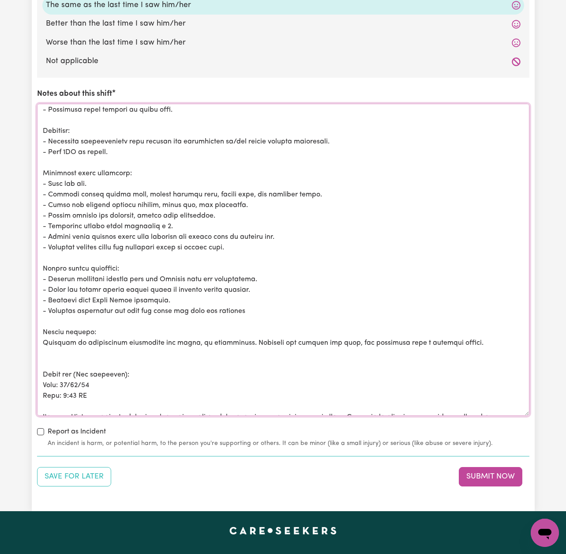
click at [79, 222] on textarea "Notes about this shift" at bounding box center [283, 260] width 492 height 312
click at [123, 222] on textarea "Notes about this shift" at bounding box center [283, 260] width 492 height 312
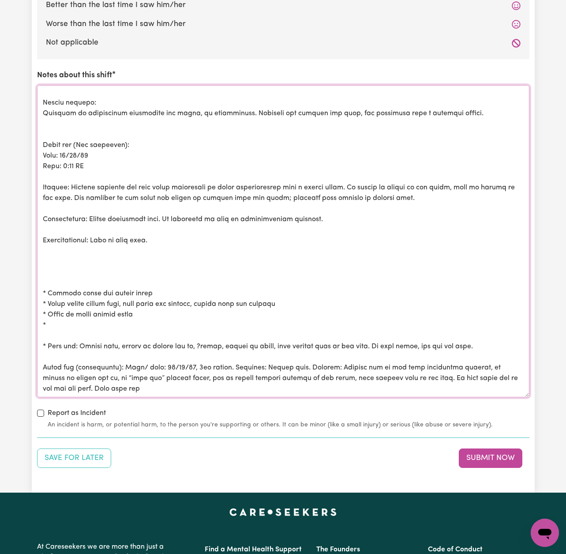
scroll to position [1023, 0]
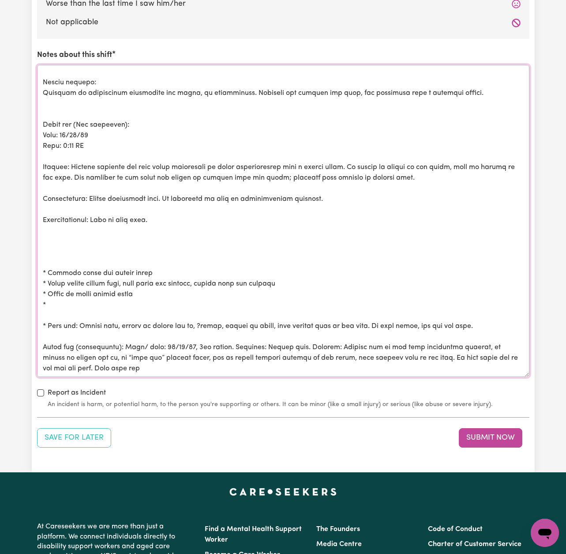
drag, startPoint x: 154, startPoint y: 267, endPoint x: 48, endPoint y: 267, distance: 105.4
click at [48, 267] on textarea "Notes about this shift" at bounding box center [283, 221] width 492 height 312
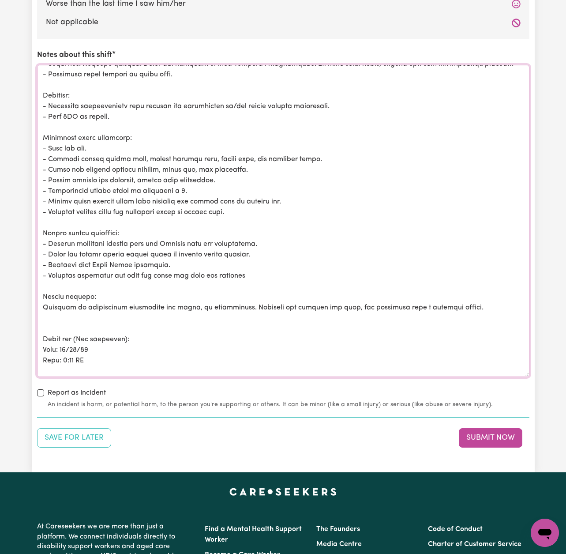
scroll to position [98, 0]
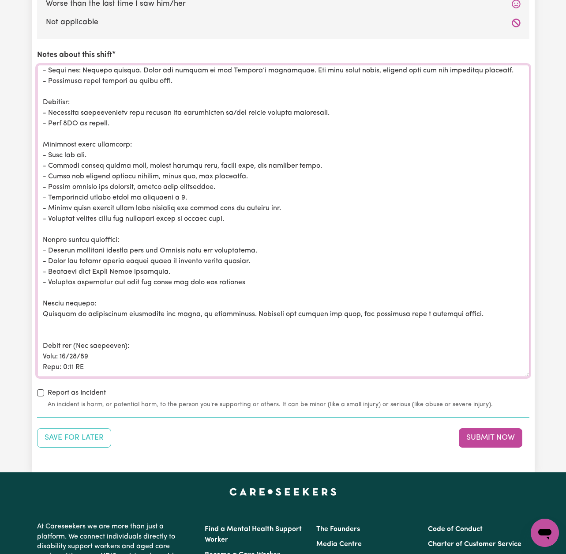
drag, startPoint x: 242, startPoint y: 213, endPoint x: 49, endPoint y: 214, distance: 192.3
click at [49, 214] on textarea "Notes about this shift" at bounding box center [283, 221] width 492 height 312
paste textarea "Outside table and chairs clean"
click at [52, 213] on textarea "Notes about this shift" at bounding box center [283, 221] width 492 height 312
click at [195, 214] on textarea "Notes about this shift" at bounding box center [283, 221] width 492 height 312
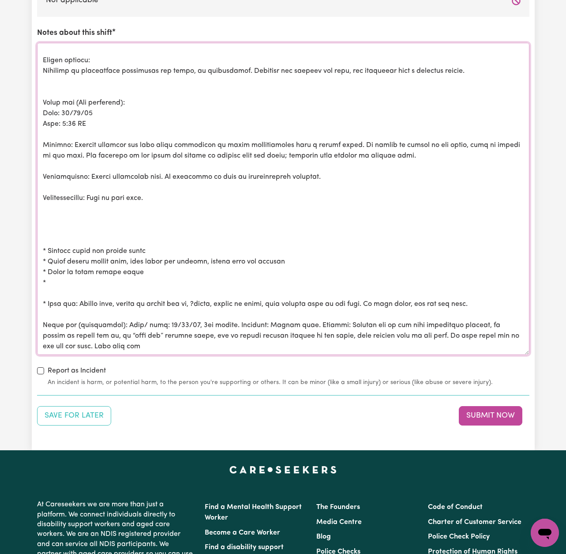
scroll to position [1050, 0]
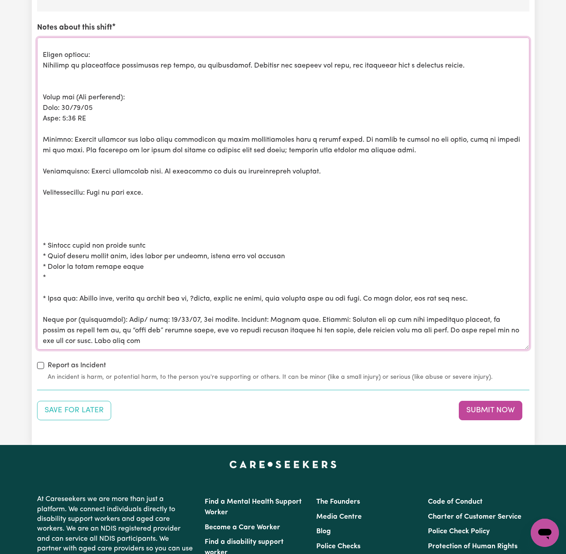
drag, startPoint x: 183, startPoint y: 313, endPoint x: 159, endPoint y: 313, distance: 23.8
click at [159, 313] on textarea "Notes about this shift" at bounding box center [283, 193] width 492 height 312
drag, startPoint x: 95, startPoint y: 104, endPoint x: 63, endPoint y: 102, distance: 32.3
click at [63, 102] on textarea "Notes about this shift" at bounding box center [283, 193] width 492 height 312
paste textarea "6"
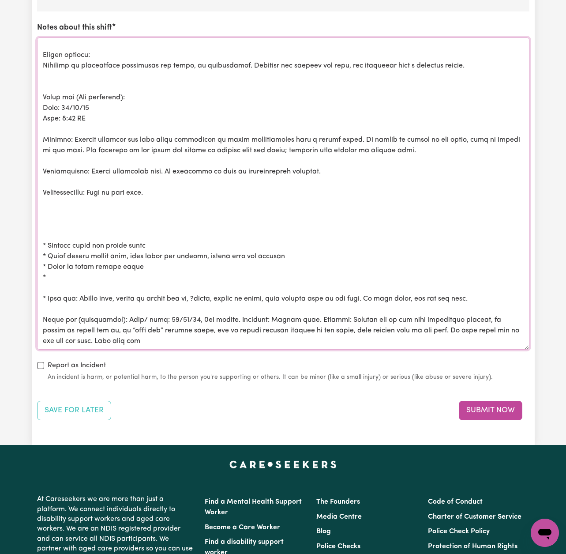
drag, startPoint x: 66, startPoint y: 112, endPoint x: 66, endPoint y: 107, distance: 5.3
click at [66, 109] on textarea "Notes about this shift" at bounding box center [283, 193] width 492 height 312
click at [100, 110] on textarea "Notes about this shift" at bounding box center [283, 193] width 492 height 312
click at [64, 113] on textarea "Notes about this shift" at bounding box center [283, 193] width 492 height 312
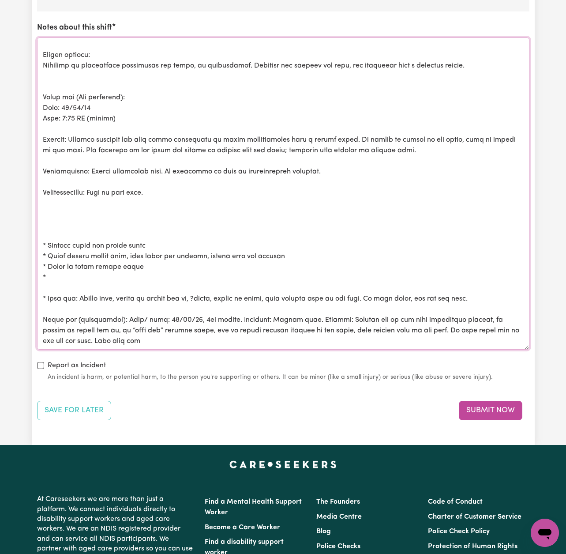
drag, startPoint x: 356, startPoint y: 316, endPoint x: 500, endPoint y: 330, distance: 144.0
click at [500, 330] on textarea "Notes about this shift" at bounding box center [283, 193] width 492 height 312
click at [309, 151] on textarea "Notes about this shift" at bounding box center [283, 193] width 492 height 312
drag, startPoint x: 353, startPoint y: 146, endPoint x: 70, endPoint y: 135, distance: 283.4
click at [70, 135] on textarea "Notes about this shift" at bounding box center [283, 193] width 492 height 312
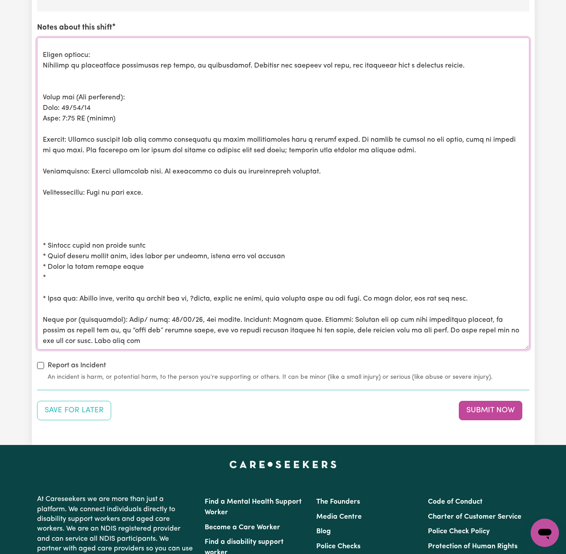
paste textarea "was on his feet mobilising unaided, he turned to switch off tv, he “felt off” p…"
click at [95, 132] on textarea "Notes about this shift" at bounding box center [283, 193] width 492 height 312
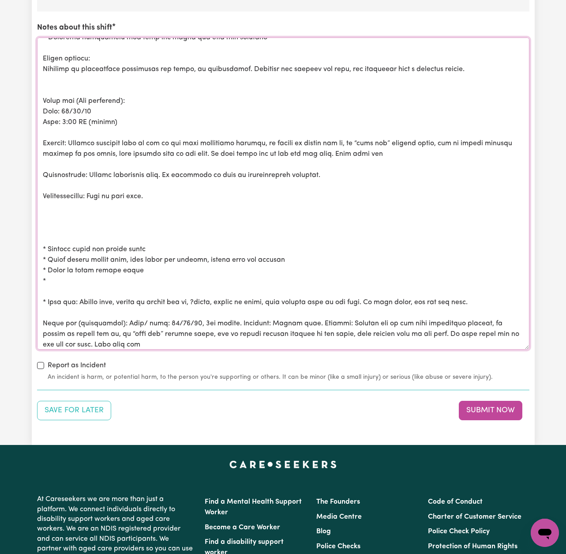
click at [344, 137] on textarea "Notes about this shift" at bounding box center [283, 193] width 492 height 312
click at [343, 137] on textarea "Notes about this shift" at bounding box center [283, 193] width 492 height 312
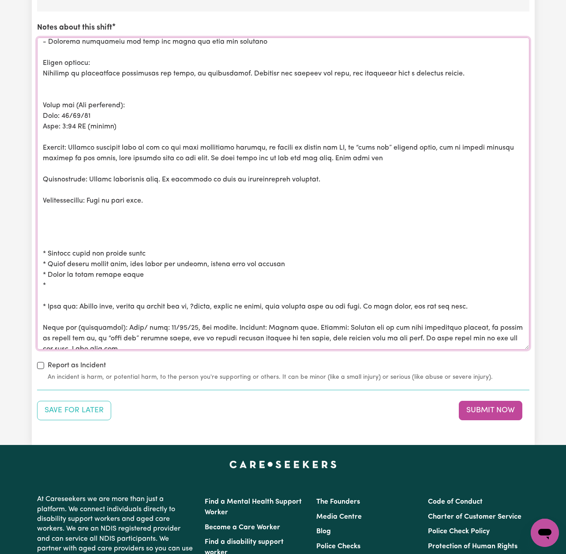
scroll to position [315, 0]
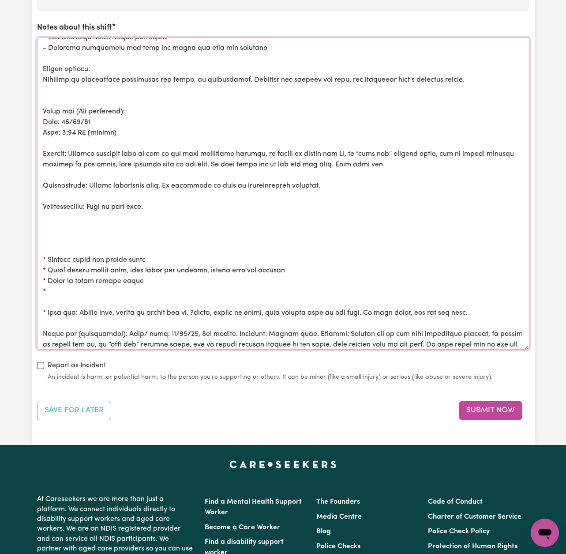
click at [358, 147] on textarea "Notes about this shift" at bounding box center [283, 193] width 492 height 312
drag, startPoint x: 406, startPoint y: 159, endPoint x: 354, endPoint y: 161, distance: 51.6
click at [354, 161] on textarea "Notes about this shift" at bounding box center [283, 193] width 492 height 312
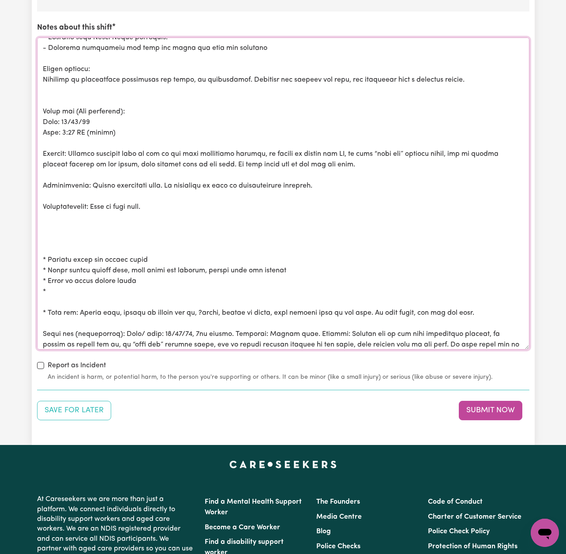
drag, startPoint x: 163, startPoint y: 180, endPoint x: 90, endPoint y: 178, distance: 72.4
click at [90, 178] on textarea "Notes about this shift" at bounding box center [283, 193] width 492 height 312
click at [108, 180] on textarea "Notes about this shift" at bounding box center [283, 193] width 492 height 312
drag, startPoint x: 160, startPoint y: 180, endPoint x: 111, endPoint y: 180, distance: 49.0
click at [111, 180] on textarea "Notes about this shift" at bounding box center [283, 193] width 492 height 312
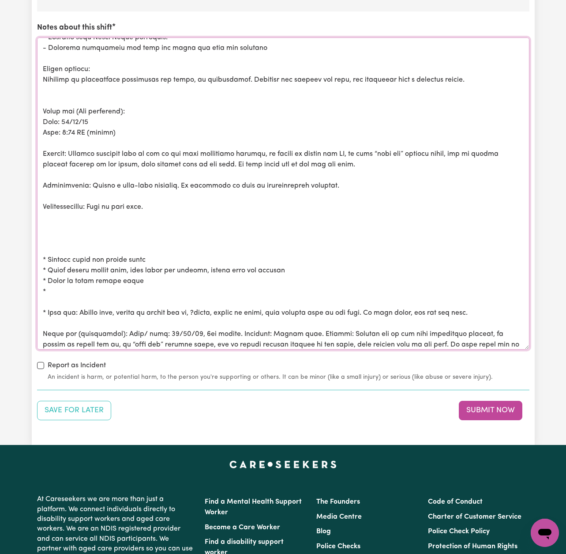
click at [275, 160] on textarea "Notes about this shift" at bounding box center [283, 193] width 492 height 312
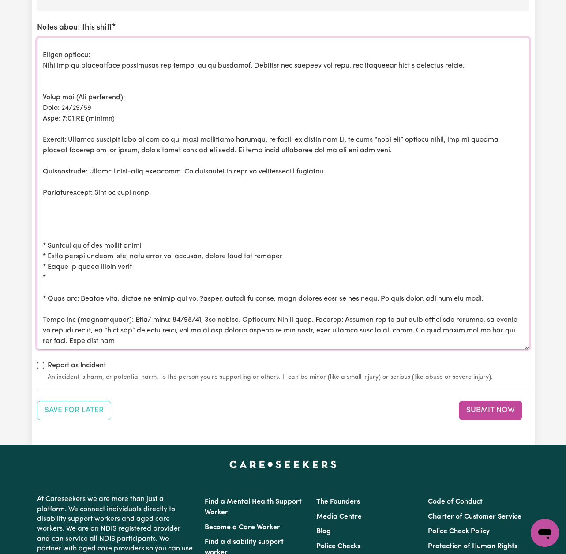
scroll to position [330, 0]
drag, startPoint x: 90, startPoint y: 334, endPoint x: 34, endPoint y: 198, distance: 148.0
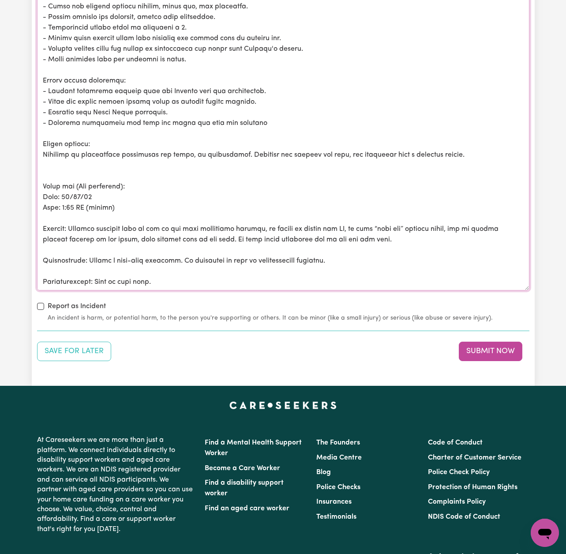
scroll to position [1110, 0]
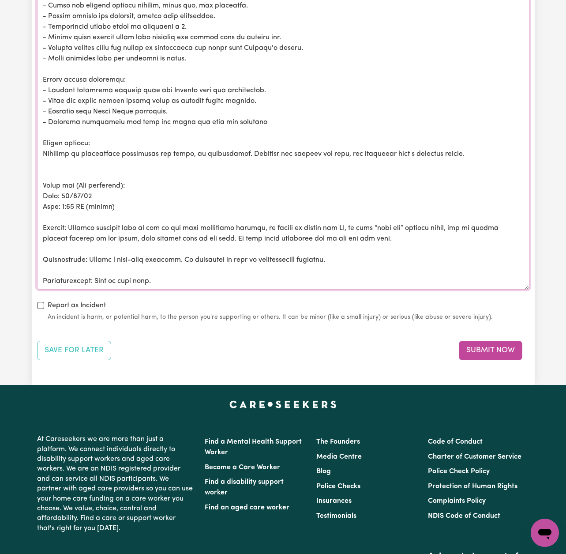
click at [133, 191] on textarea "Notes about this shift" at bounding box center [283, 134] width 492 height 312
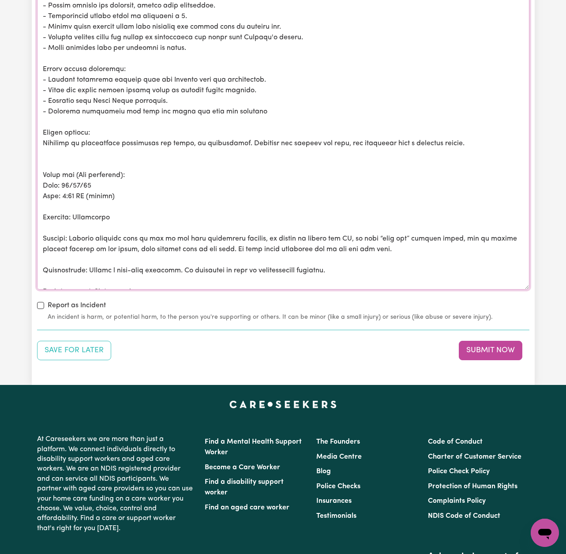
click at [192, 204] on textarea "Notes about this shift" at bounding box center [283, 134] width 492 height 312
click at [97, 211] on textarea "Notes about this shift" at bounding box center [283, 134] width 492 height 312
click at [196, 191] on textarea "Notes about this shift" at bounding box center [283, 134] width 492 height 312
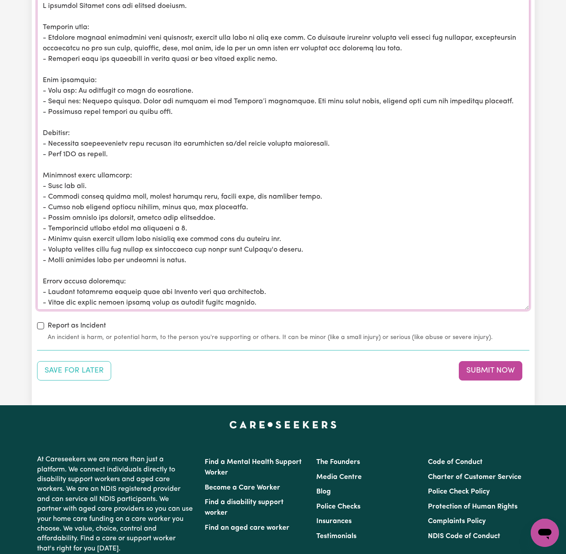
scroll to position [1088, 0]
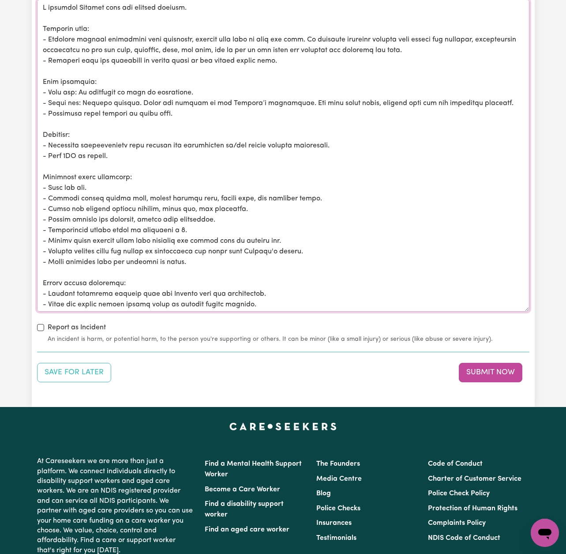
click at [208, 86] on textarea "Notes about this shift" at bounding box center [283, 156] width 492 height 312
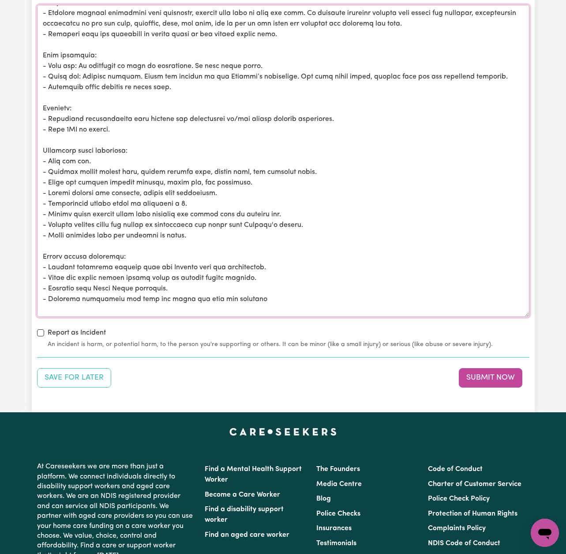
scroll to position [34, 0]
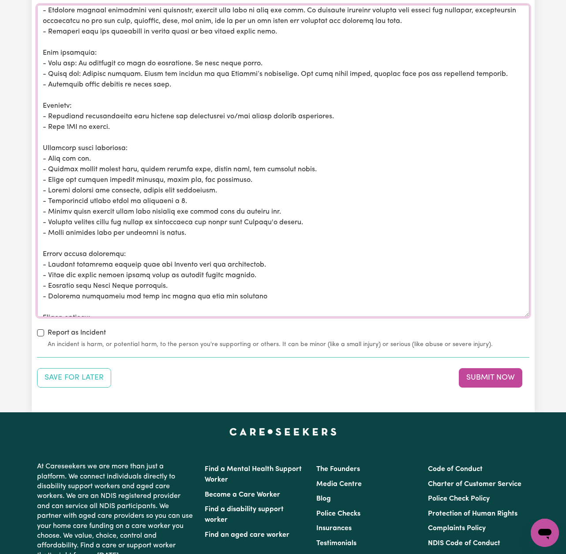
click at [401, 68] on textarea "Notes about this shift" at bounding box center [283, 161] width 492 height 312
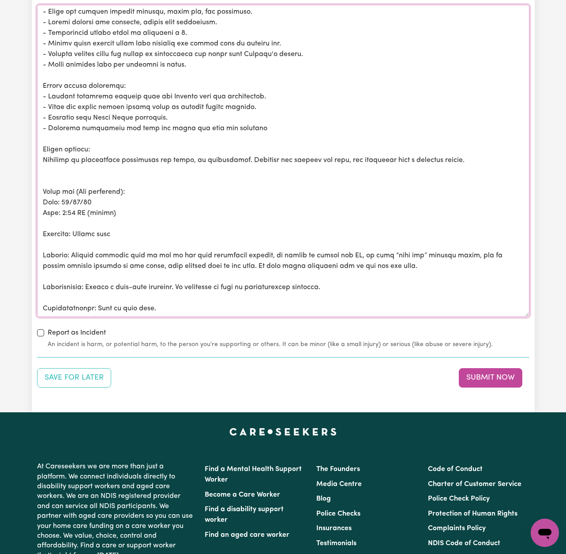
scroll to position [213, 0]
drag, startPoint x: 449, startPoint y: 240, endPoint x: 404, endPoint y: 238, distance: 45.5
click at [404, 238] on textarea "Notes about this shift" at bounding box center [283, 161] width 492 height 312
click at [324, 248] on textarea "Notes about this shift" at bounding box center [283, 161] width 492 height 312
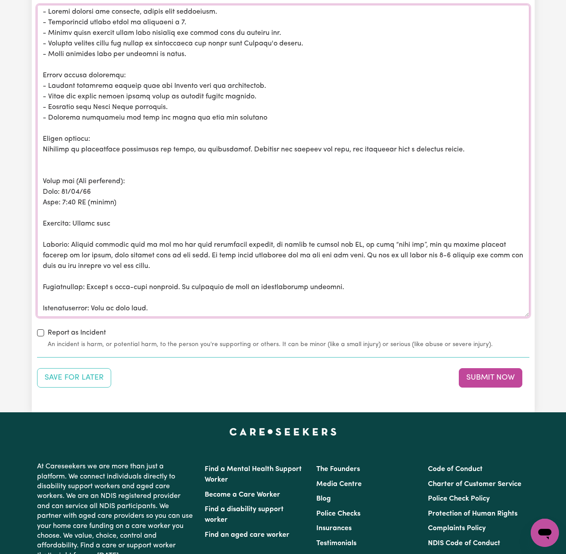
click at [400, 249] on textarea "Notes about this shift" at bounding box center [283, 161] width 492 height 312
click at [461, 249] on textarea "Notes about this shift" at bounding box center [283, 161] width 492 height 312
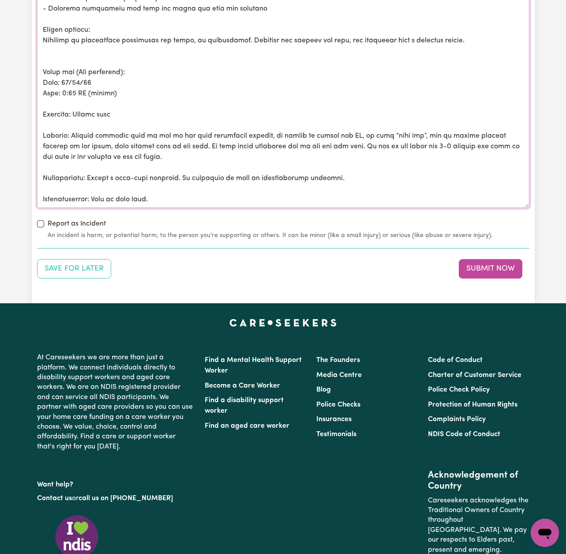
scroll to position [1194, 0]
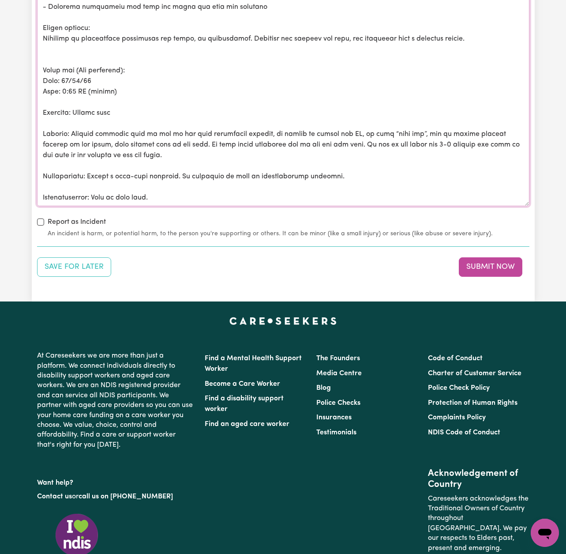
click at [182, 180] on textarea "Notes about this shift" at bounding box center [283, 50] width 492 height 312
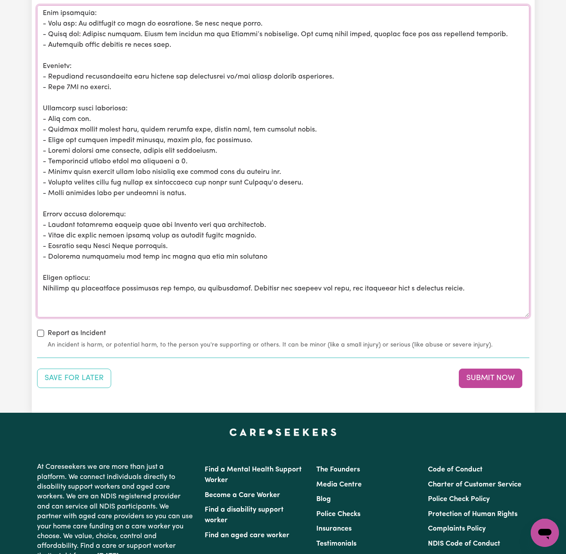
scroll to position [0, 0]
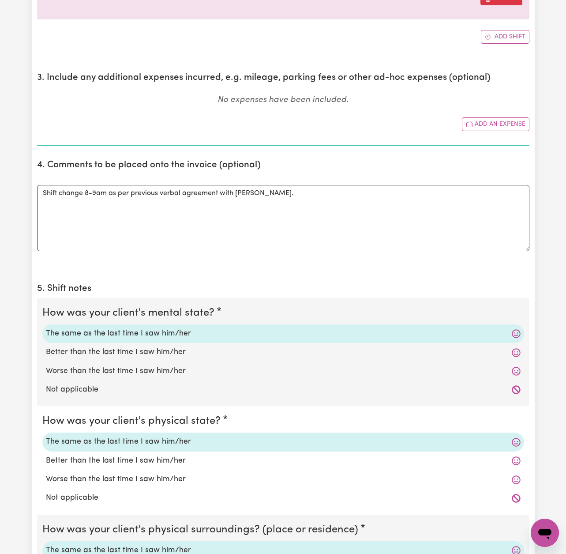
drag, startPoint x: 68, startPoint y: 184, endPoint x: 0, endPoint y: -46, distance: 240.0
click at [0, 0] on html "Menu About us How it works Safety & resources Blog Find jobs [PERSON_NAME] Subm…" at bounding box center [283, 513] width 566 height 1904
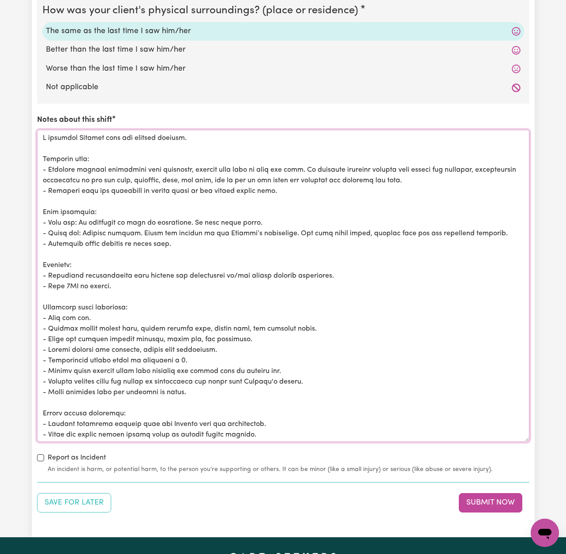
scroll to position [14, 0]
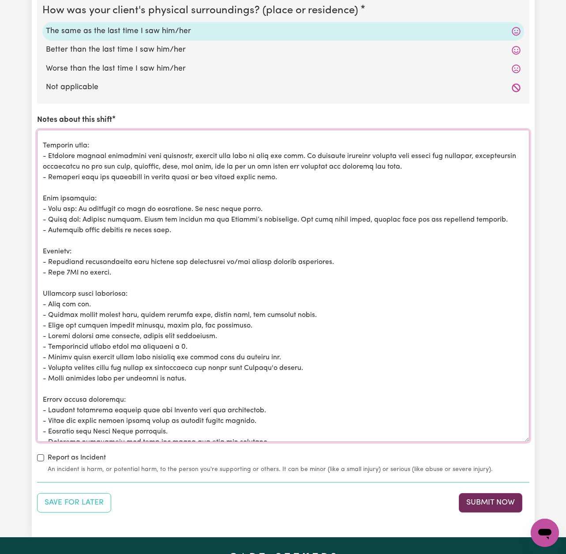
type textarea "L ipsumdol Sitamet cons adi elitsed doeiusm. Temporin utla: - Etdolore magnaal …"
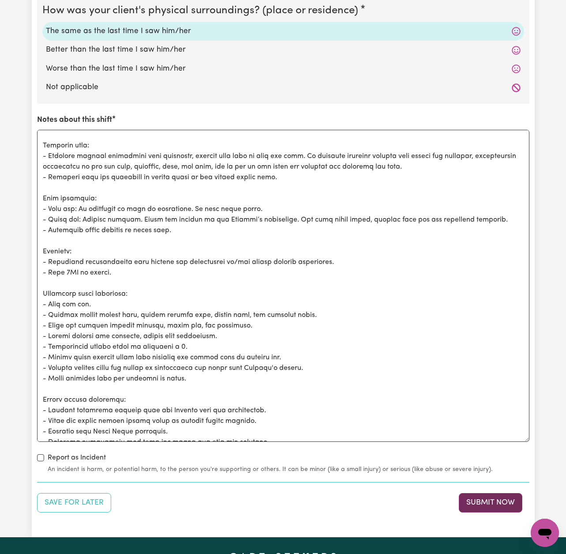
click at [491, 494] on button "Submit Now" at bounding box center [491, 502] width 64 height 19
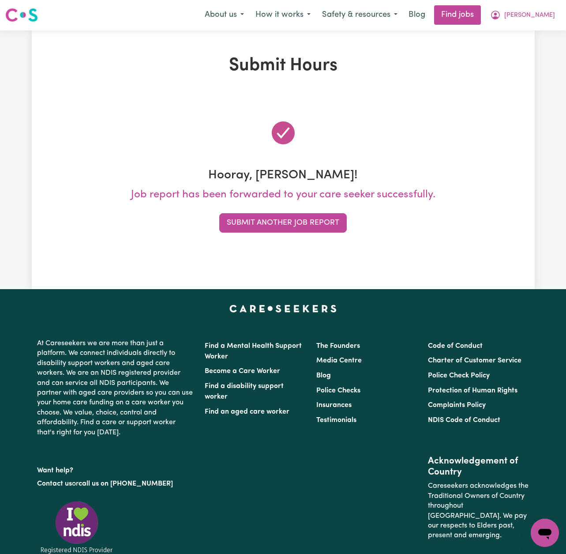
scroll to position [0, 0]
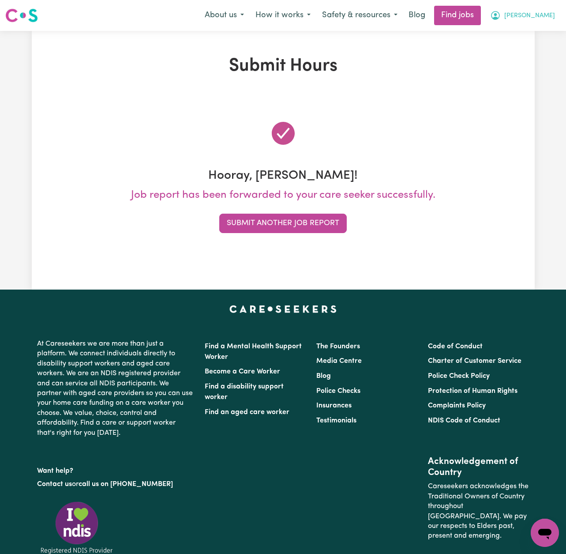
click at [536, 14] on span "[PERSON_NAME]" at bounding box center [529, 16] width 51 height 10
click at [534, 30] on link "My Account" at bounding box center [526, 34] width 70 height 17
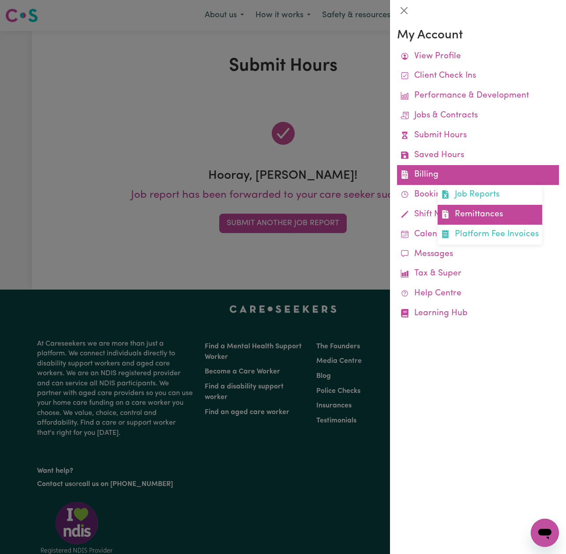
click at [473, 210] on link "Remittances" at bounding box center [490, 215] width 105 height 20
